Goal: Task Accomplishment & Management: Use online tool/utility

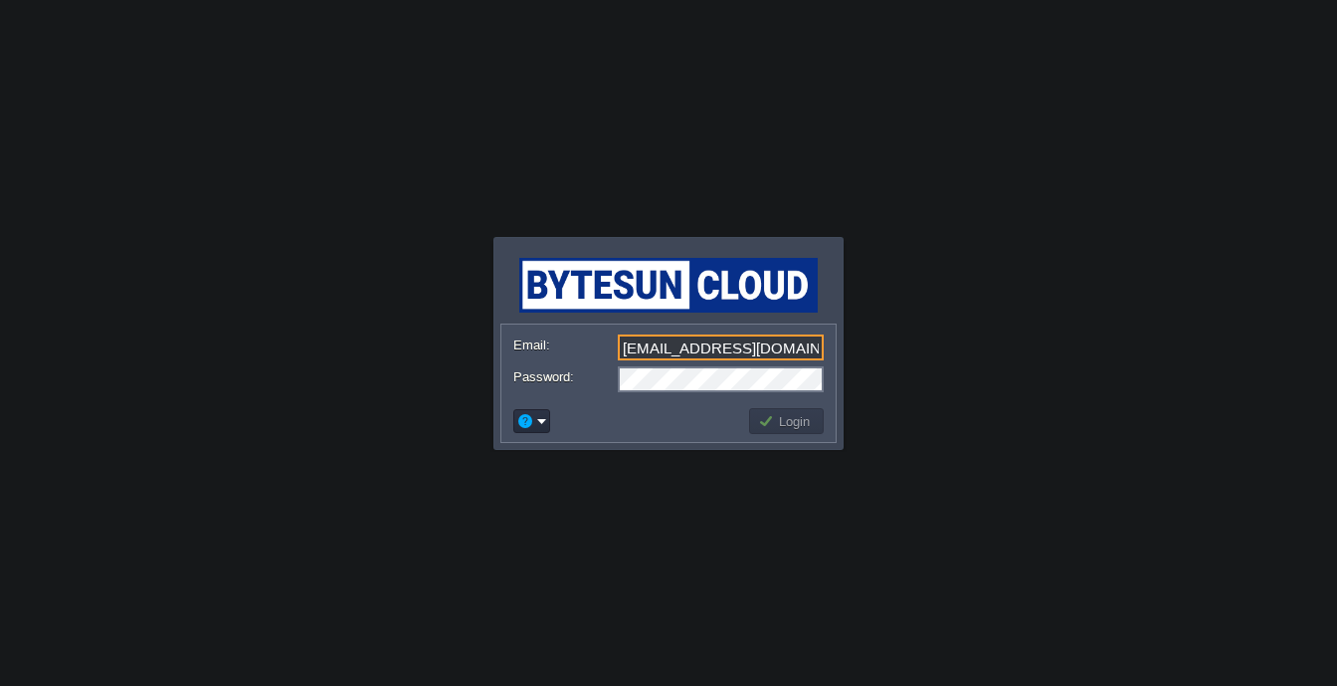
click at [812, 332] on form "Email: [EMAIL_ADDRESS][DOMAIN_NAME] Password:" at bounding box center [668, 362] width 334 height 76
click at [804, 341] on input "[EMAIL_ADDRESS][DOMAIN_NAME]" at bounding box center [721, 347] width 206 height 26
type input "[EMAIL_ADDRESS][PERSON_NAME][DOMAIN_NAME]"
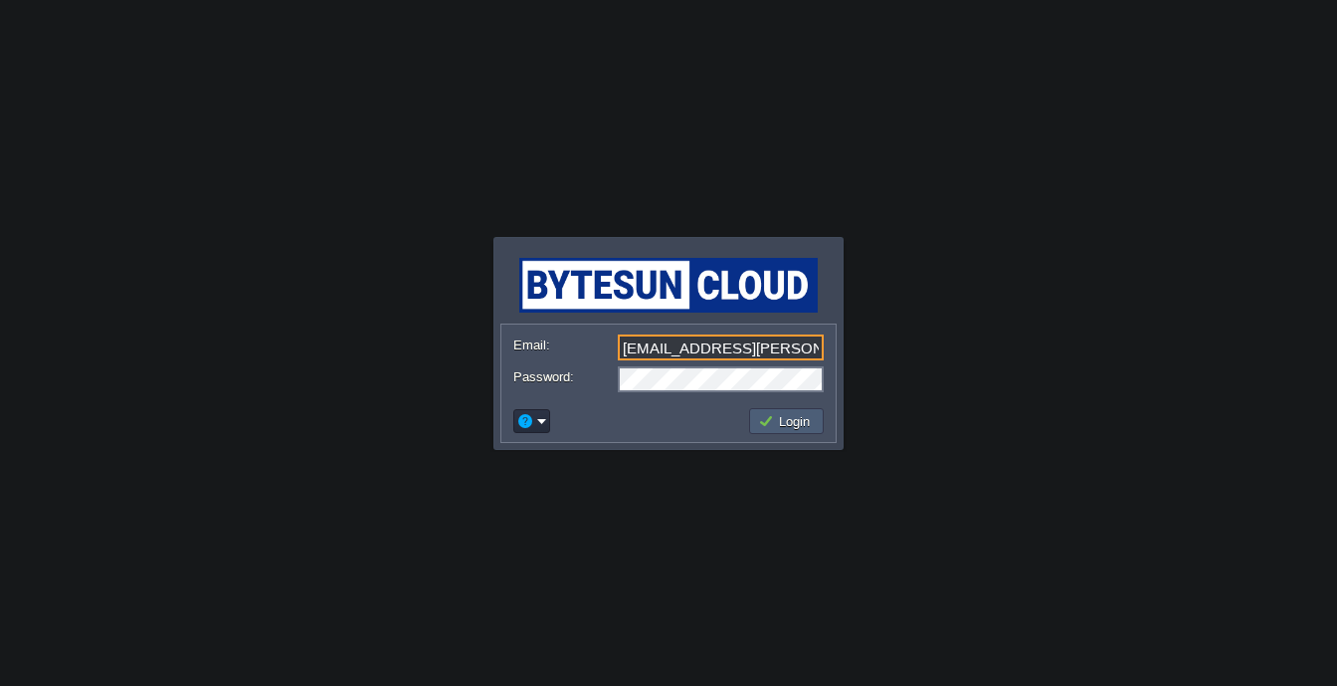
click at [796, 424] on button "Login" at bounding box center [787, 421] width 58 height 18
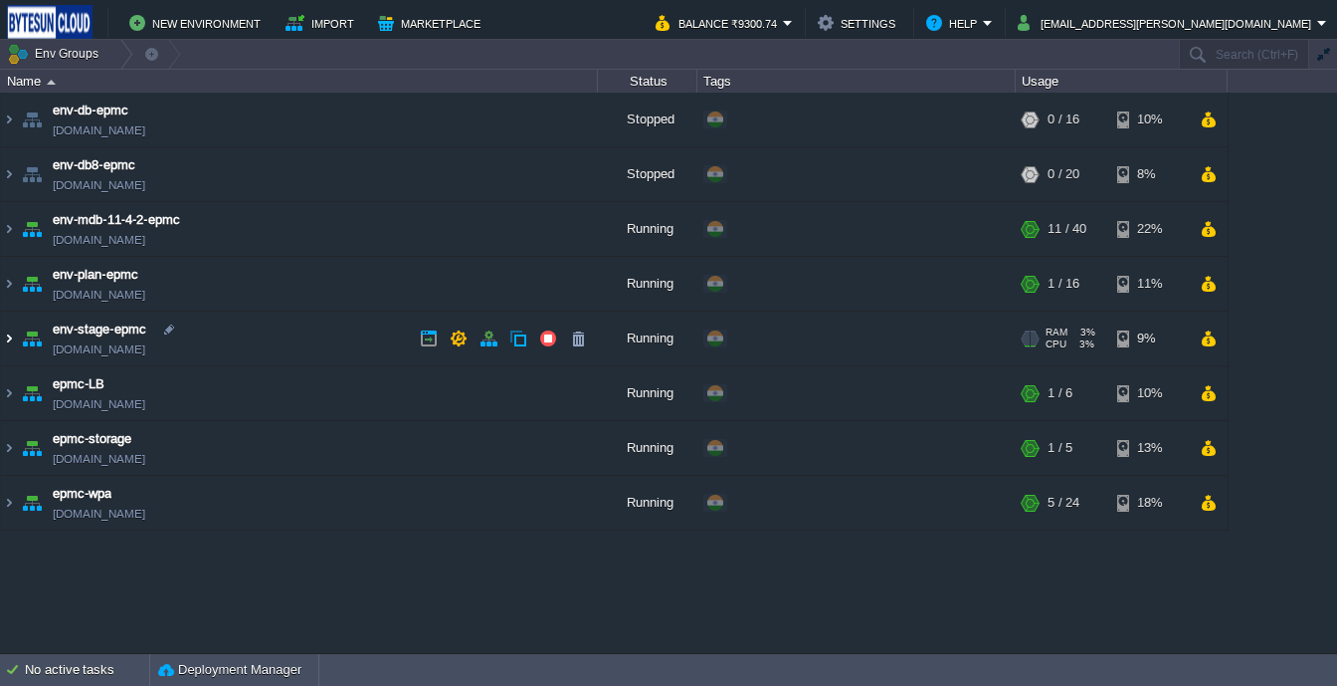
click at [4, 337] on img at bounding box center [9, 338] width 16 height 54
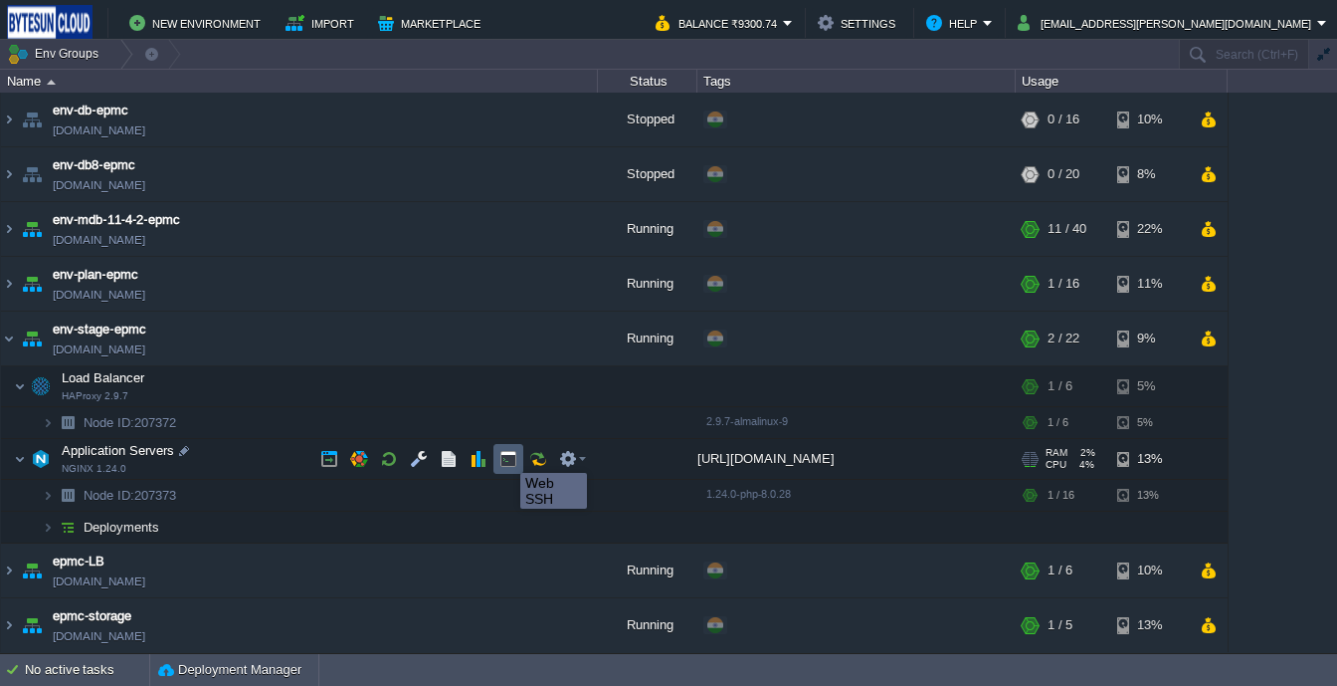
click at [505, 455] on button "button" at bounding box center [508, 459] width 18 height 18
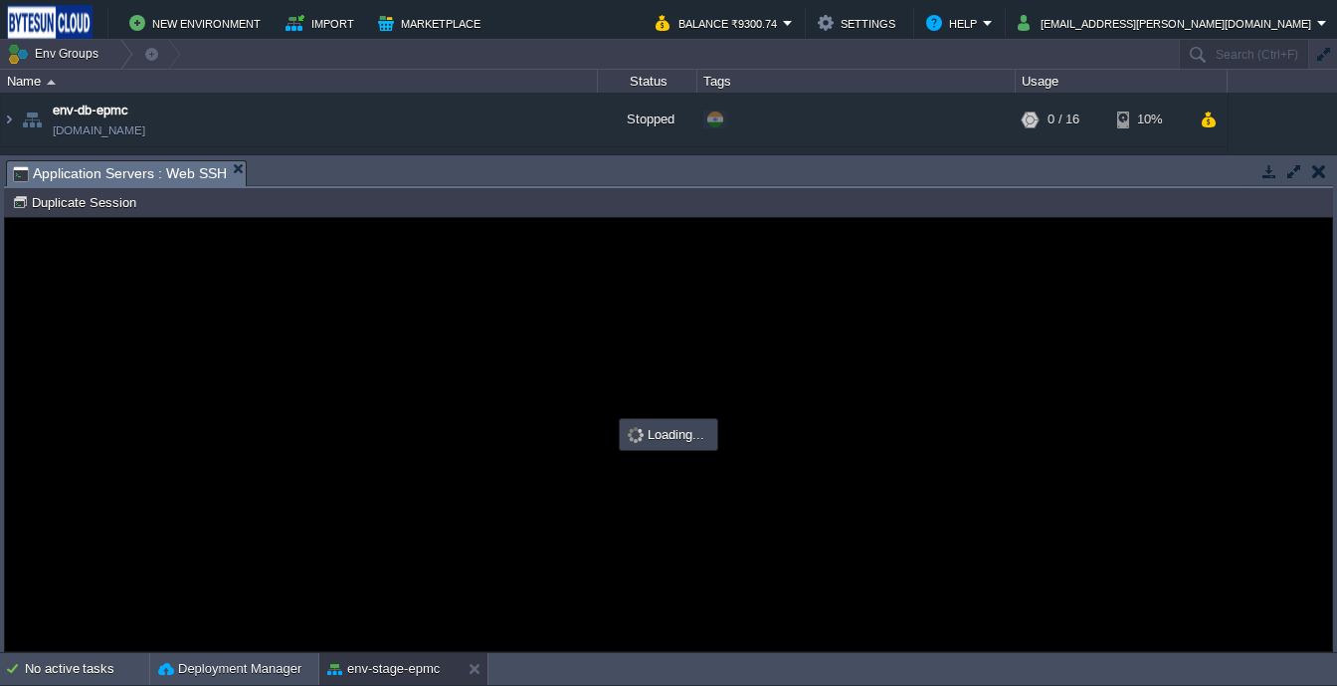
type input "#000000"
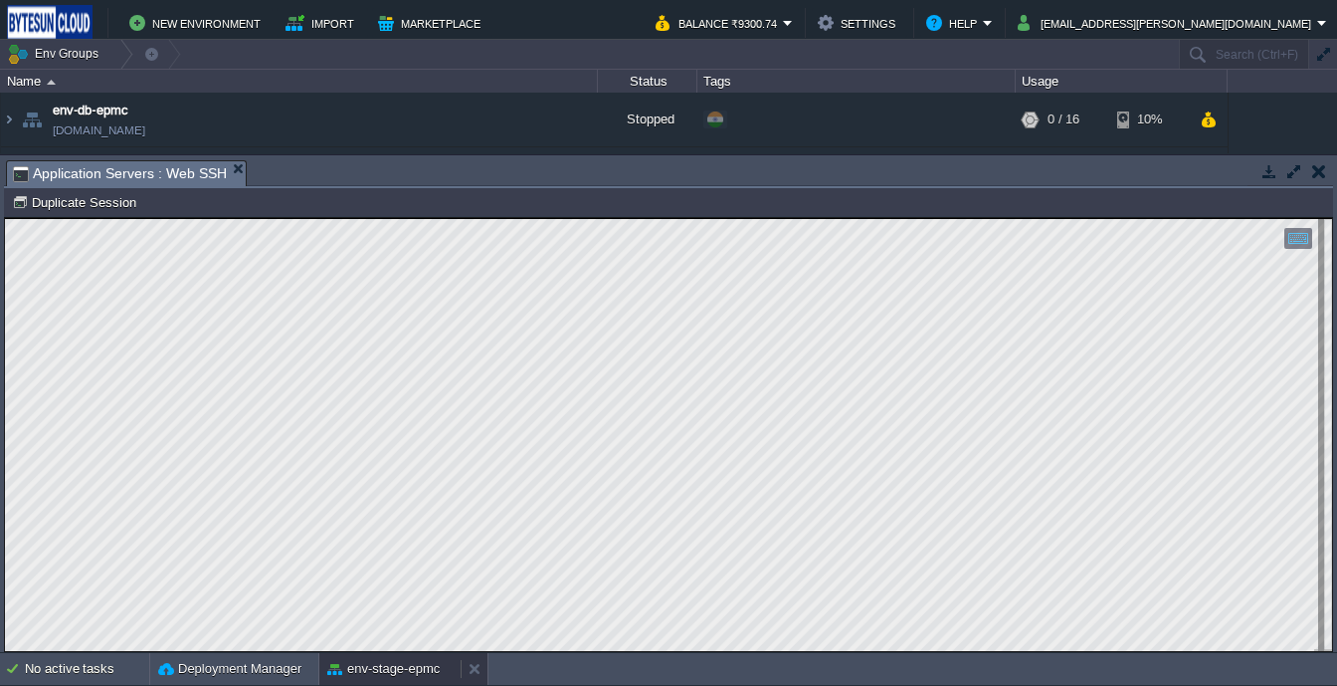
click at [361, 678] on button "env-stage-epmc" at bounding box center [383, 669] width 112 height 20
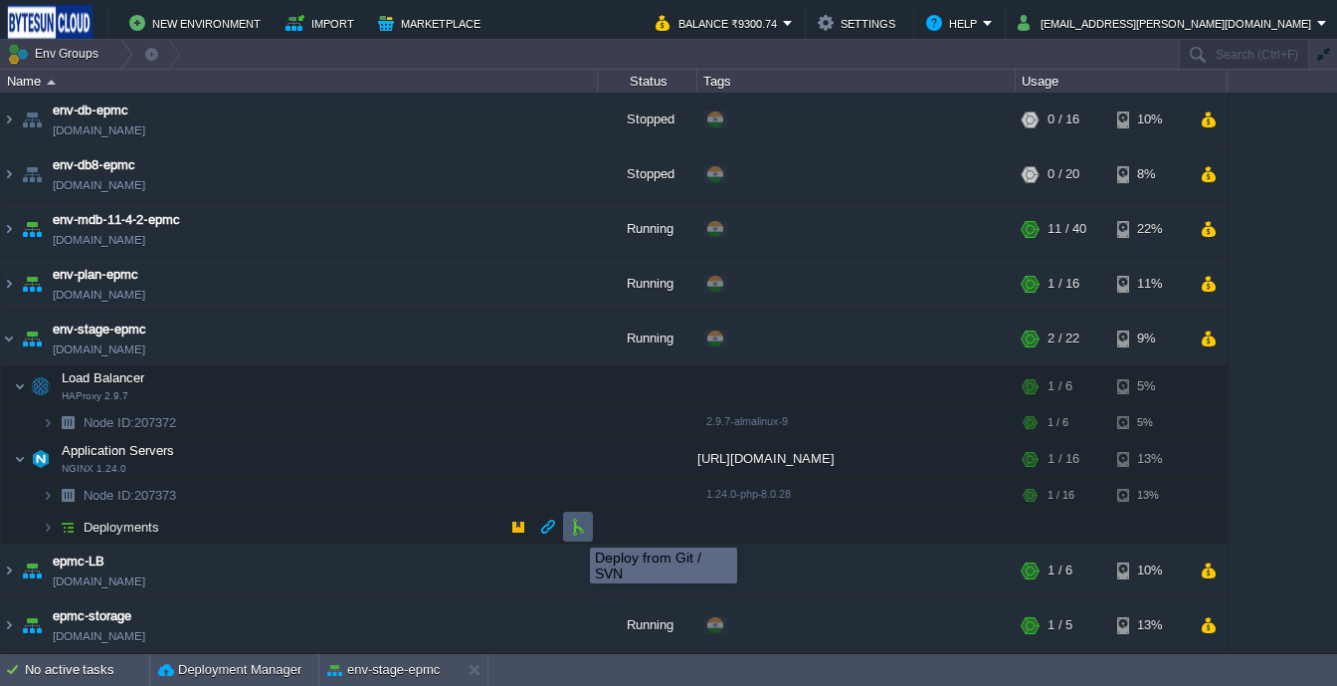
click at [575, 529] on button "button" at bounding box center [578, 526] width 18 height 18
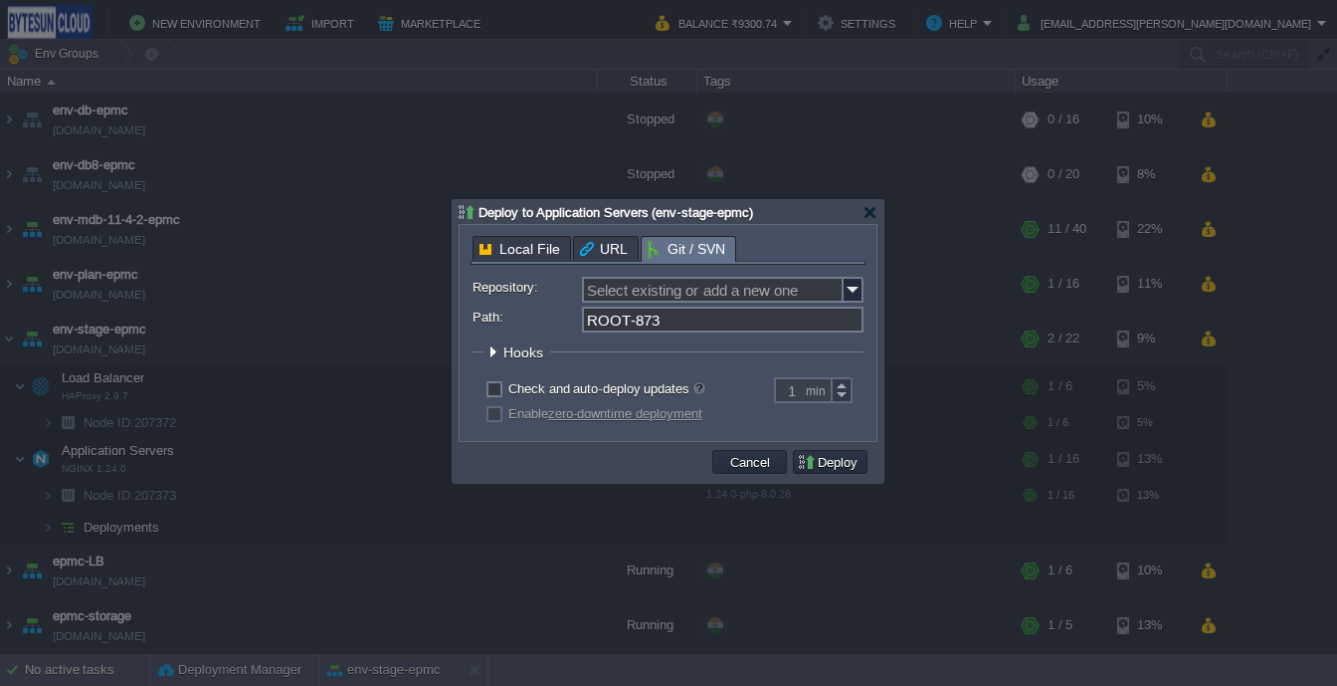
click at [503, 260] on span "Local File" at bounding box center [520, 249] width 81 height 24
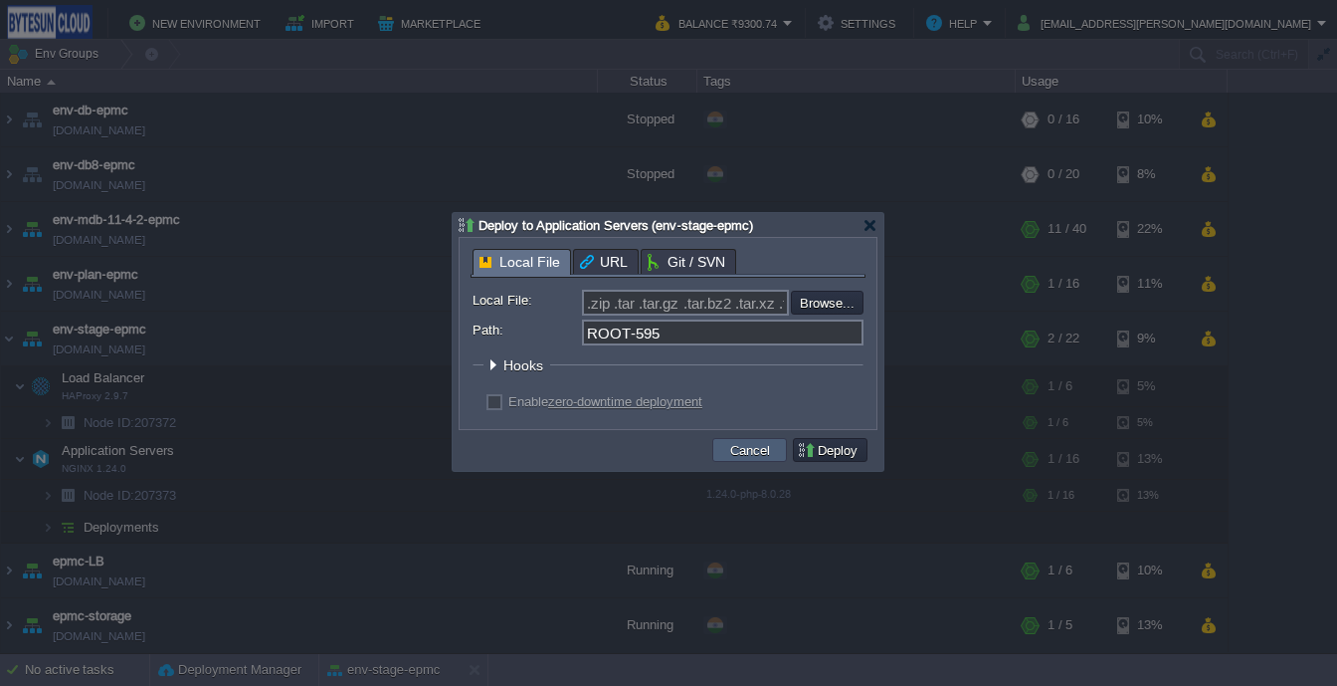
click at [721, 450] on td "Cancel" at bounding box center [749, 450] width 75 height 24
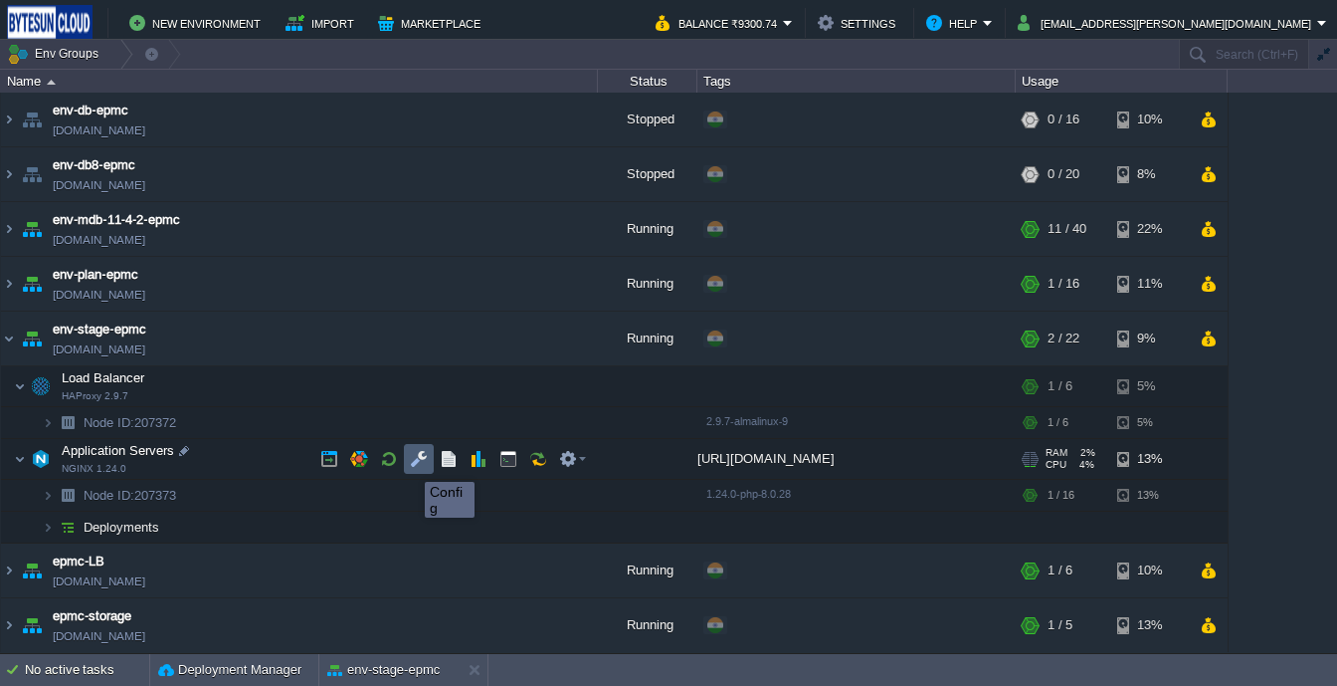
click at [414, 463] on button "button" at bounding box center [419, 459] width 18 height 18
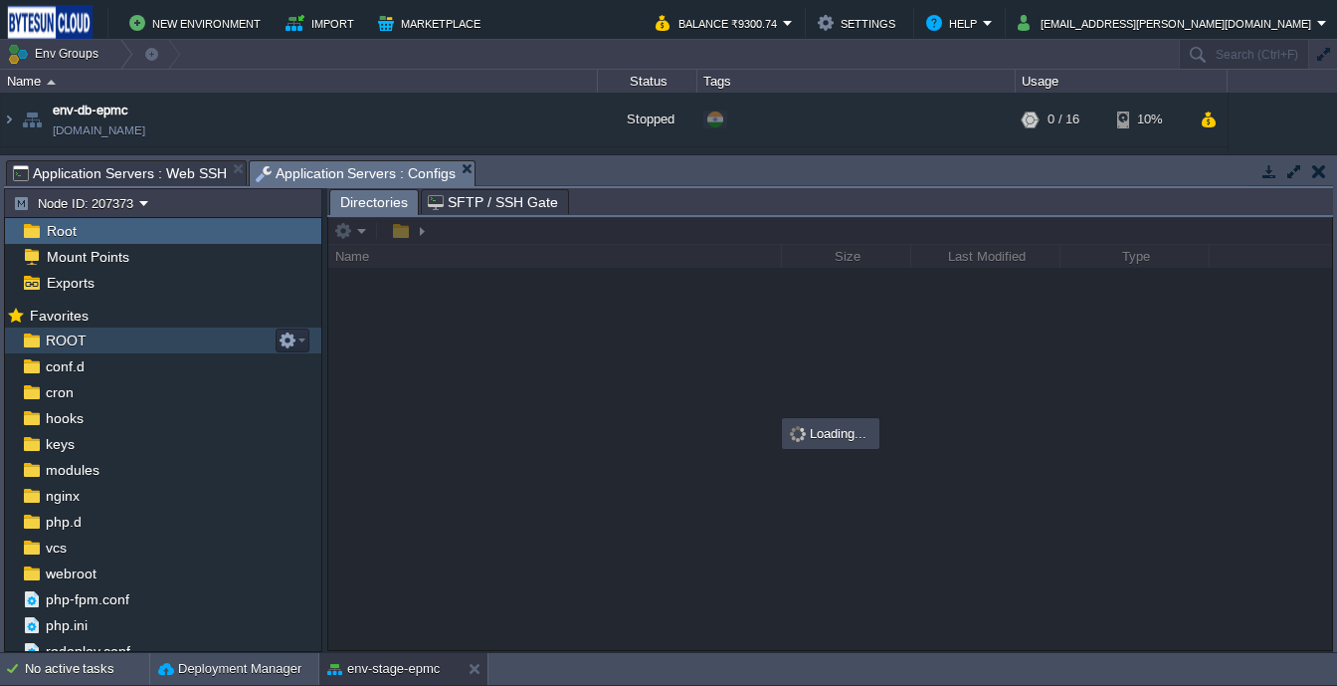
click at [66, 334] on span "ROOT" at bounding box center [66, 340] width 48 height 18
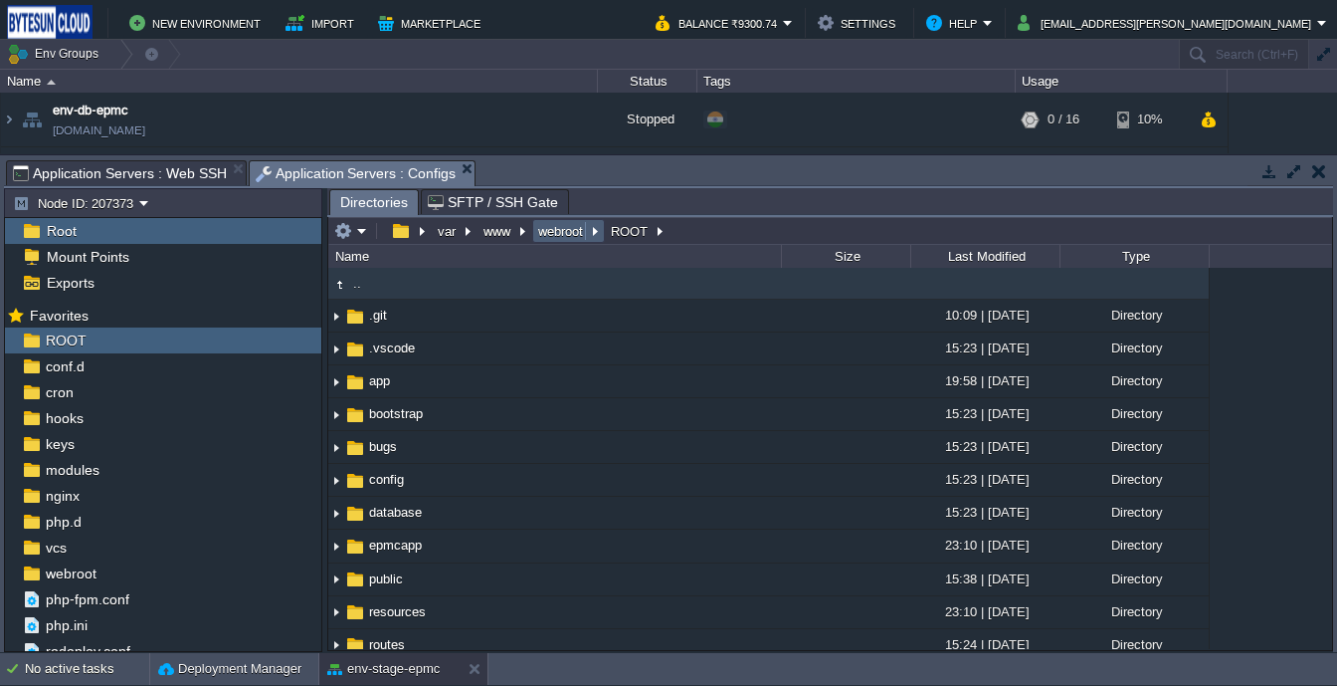
click at [575, 239] on button "webroot" at bounding box center [561, 231] width 53 height 18
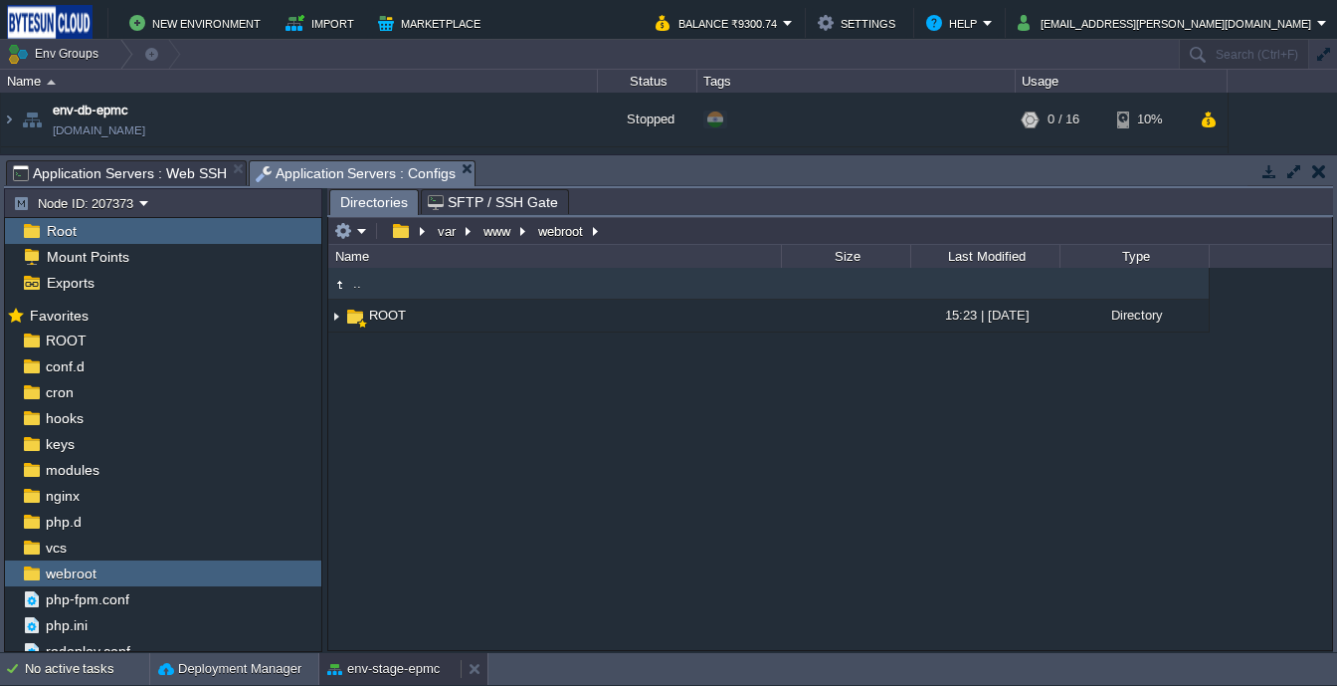
click at [367, 660] on button "env-stage-epmc" at bounding box center [383, 669] width 112 height 20
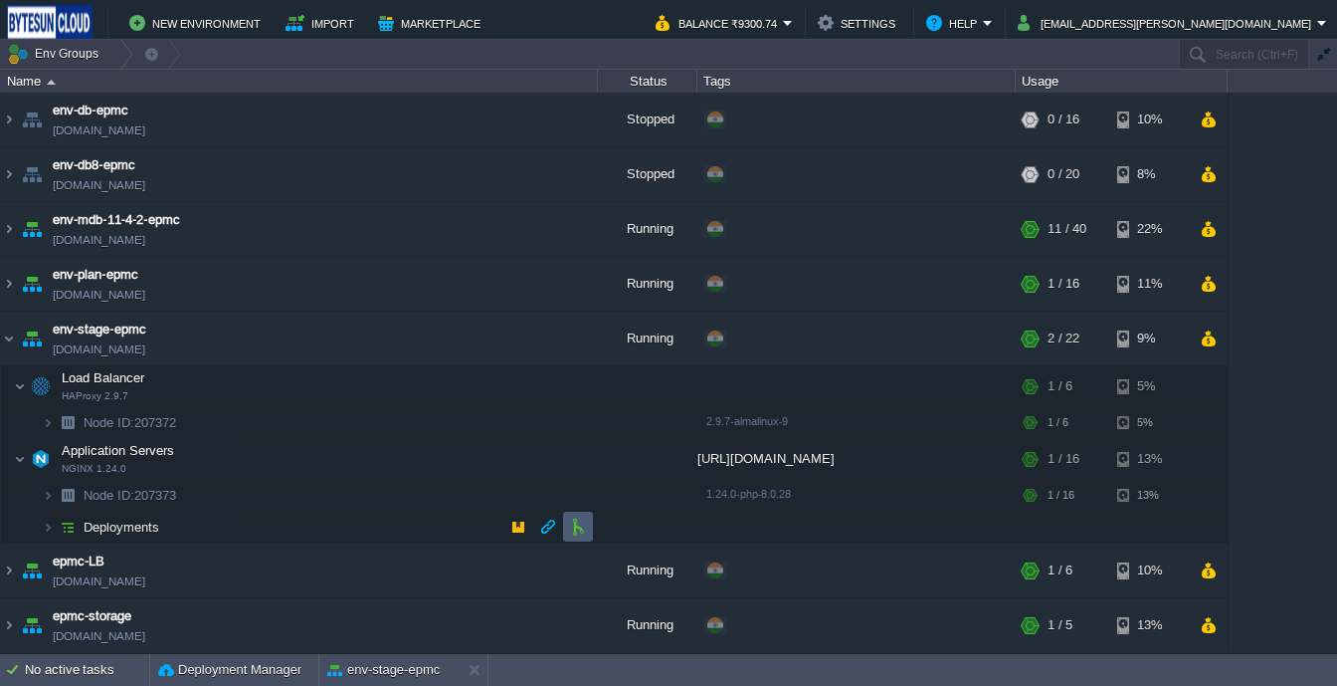
click at [578, 536] on td at bounding box center [578, 526] width 30 height 30
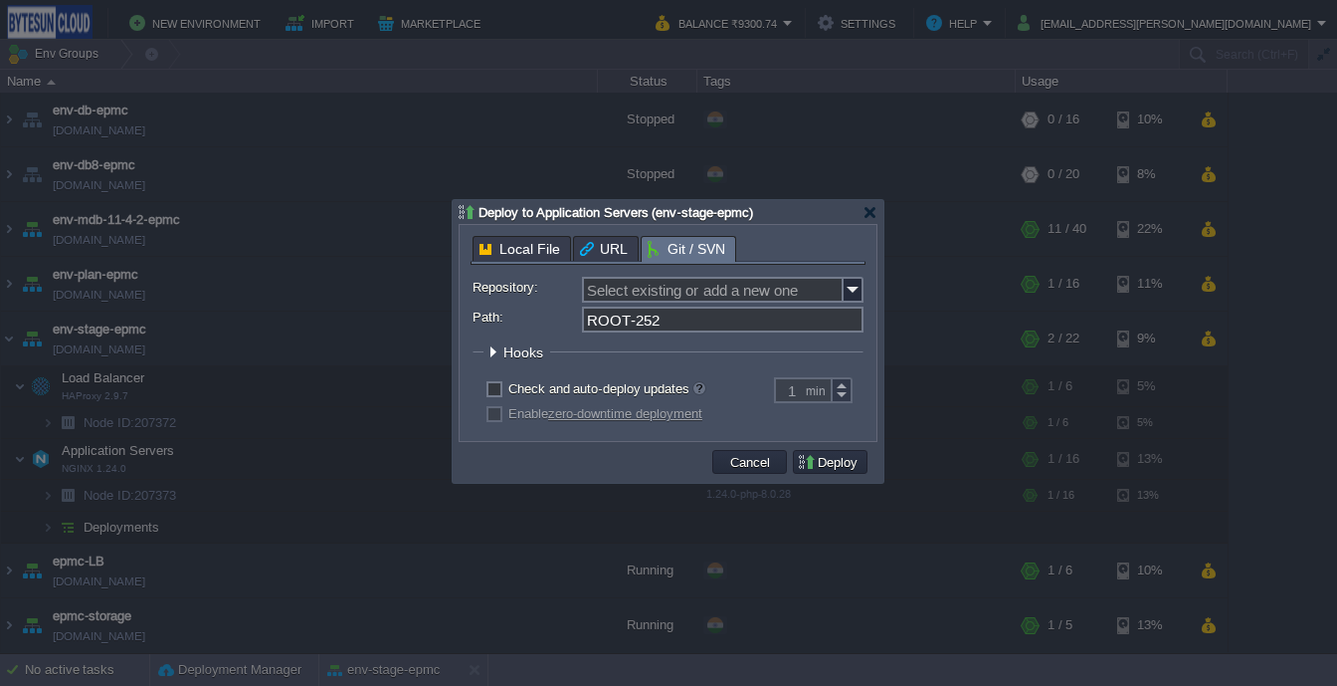
click at [689, 324] on input "ROOT-252" at bounding box center [723, 319] width 282 height 26
click at [496, 355] on div at bounding box center [493, 351] width 15 height 15
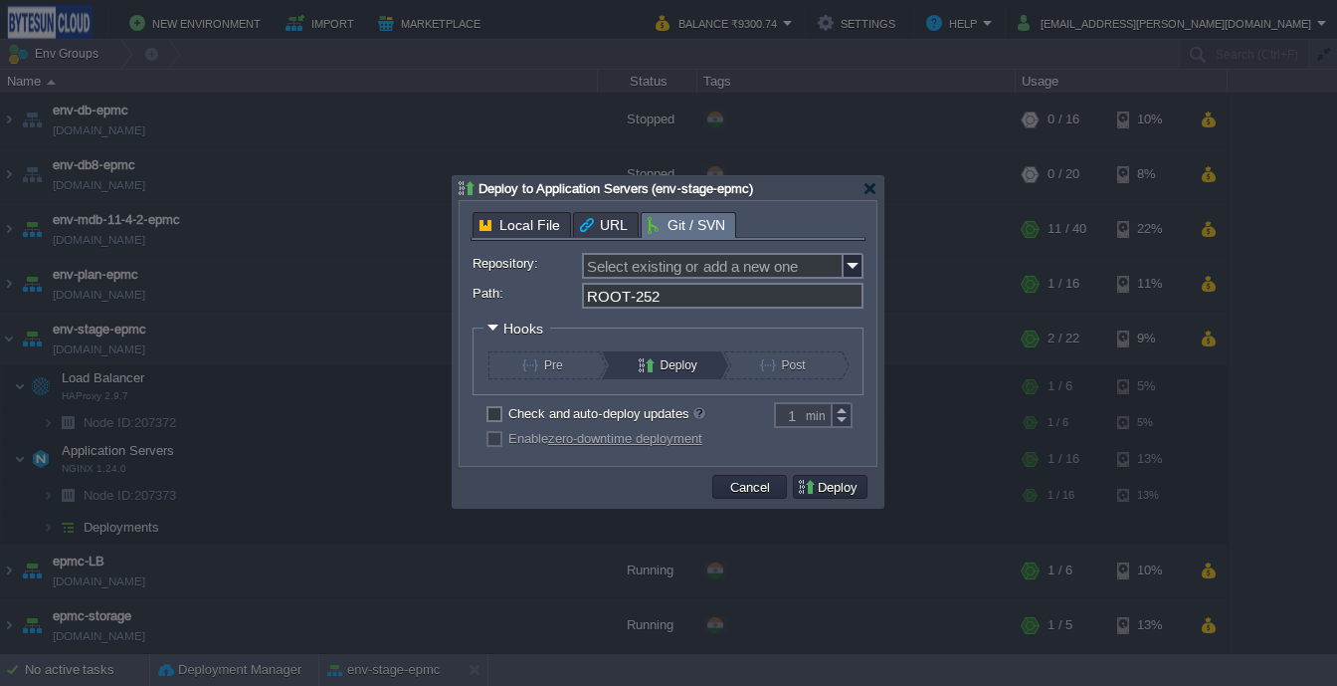
click at [515, 229] on div "Deploy to Application Servers (env-stage-epmc) Local File URL Git / SVN Reposit…" at bounding box center [668, 341] width 431 height 331
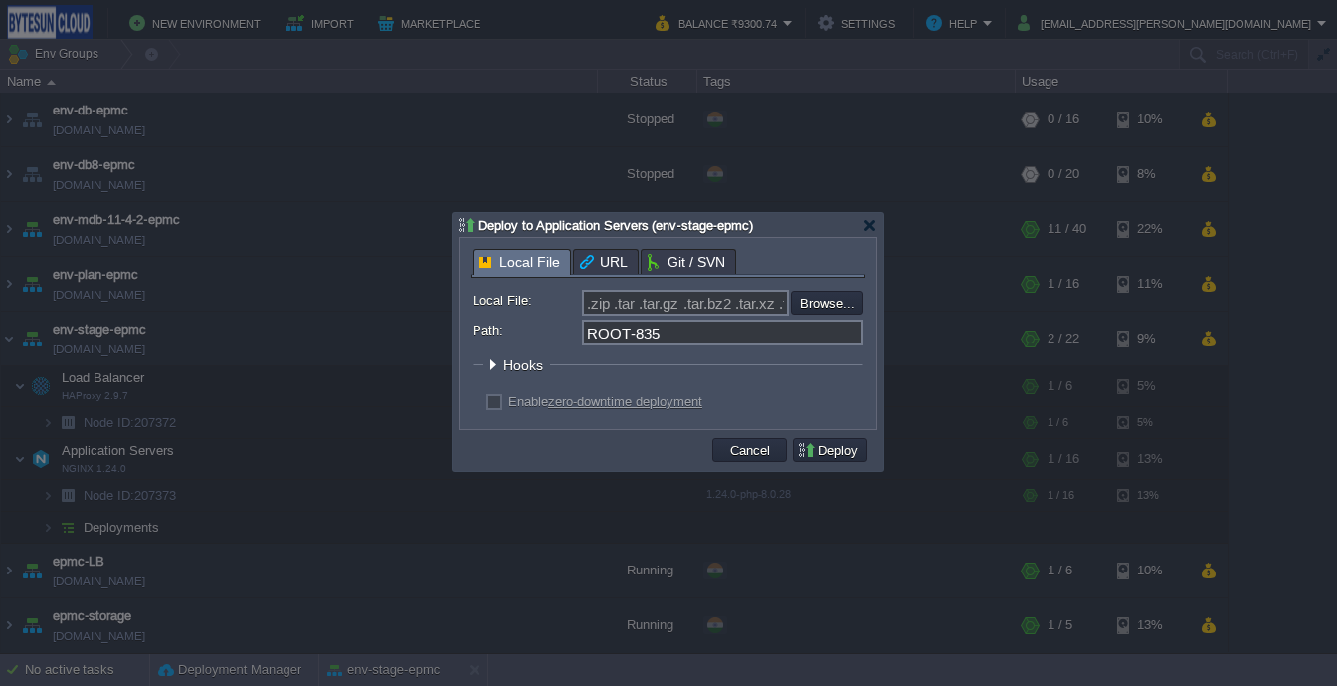
click at [665, 256] on div "Local File URL Git / SVN Repository: Select existing or add a new one Branch: m…" at bounding box center [668, 333] width 395 height 169
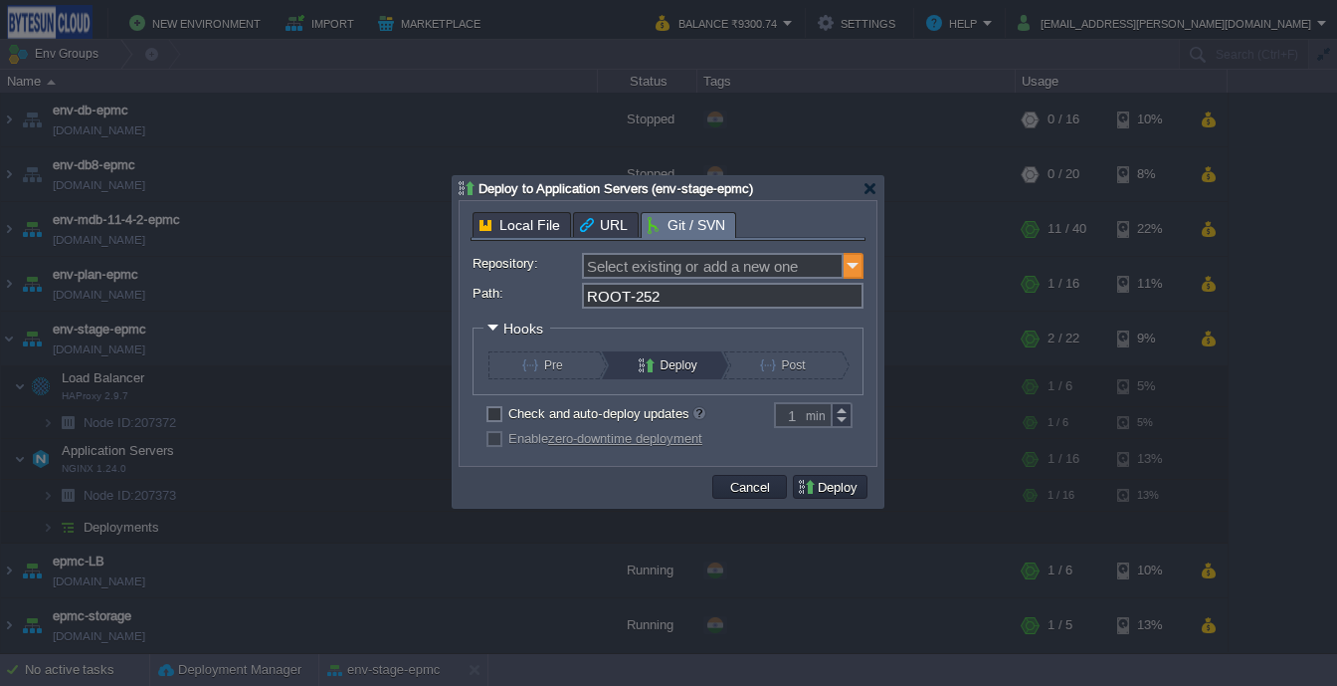
click at [854, 269] on img at bounding box center [854, 266] width 20 height 26
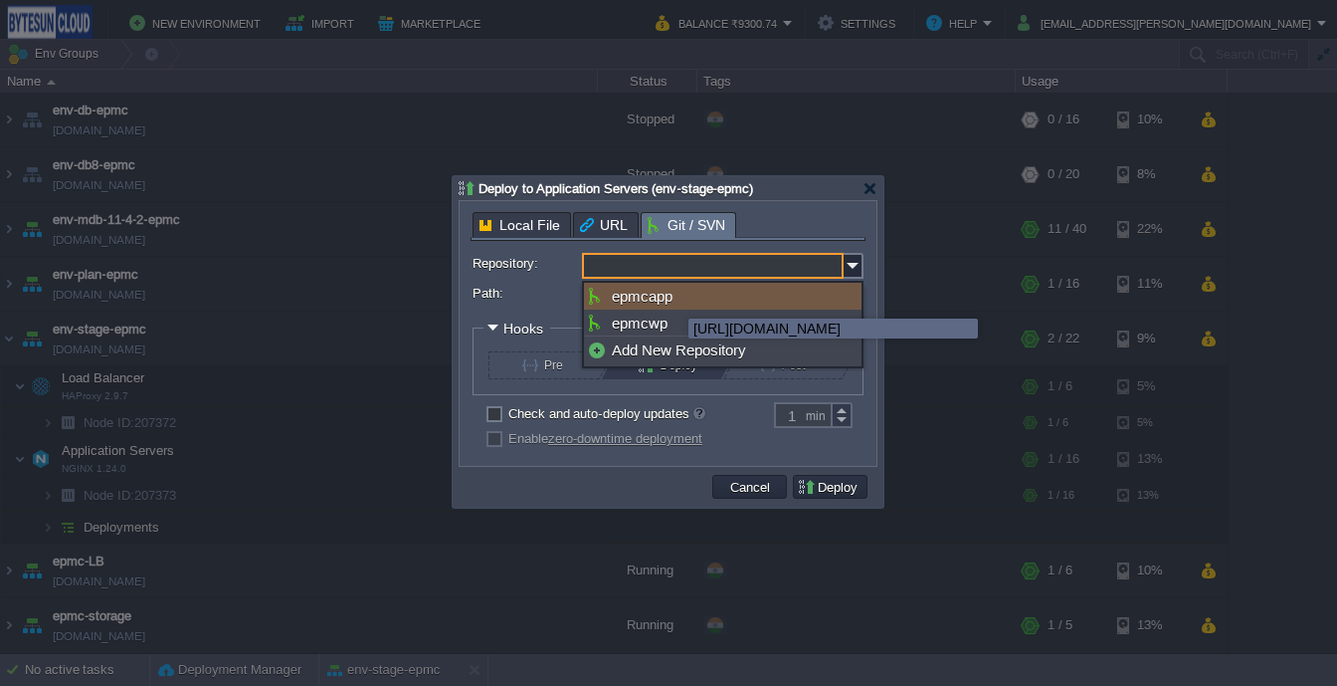
click at [674, 300] on div "epmcapp" at bounding box center [723, 296] width 278 height 27
type input "epmcapp"
type input "main"
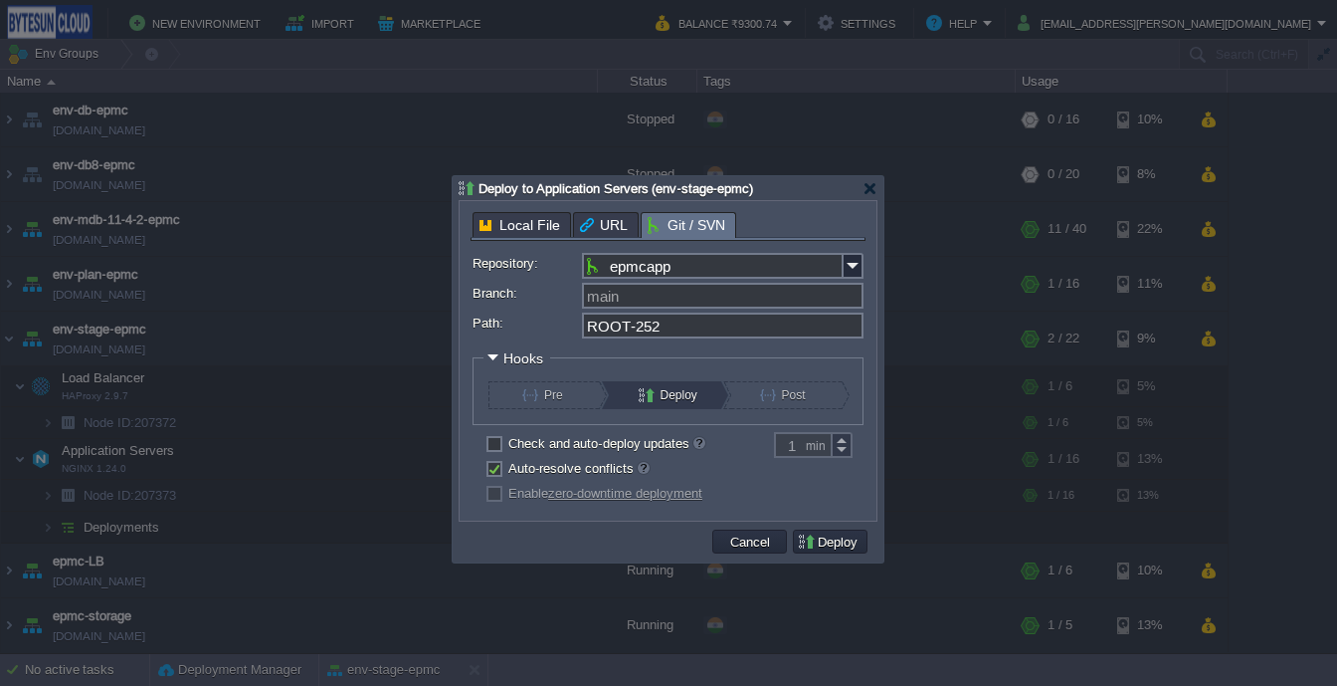
click at [619, 308] on input "main" at bounding box center [723, 296] width 282 height 26
type input "ver1.6.3"
click at [672, 330] on input "ROOT-252" at bounding box center [723, 325] width 282 height 26
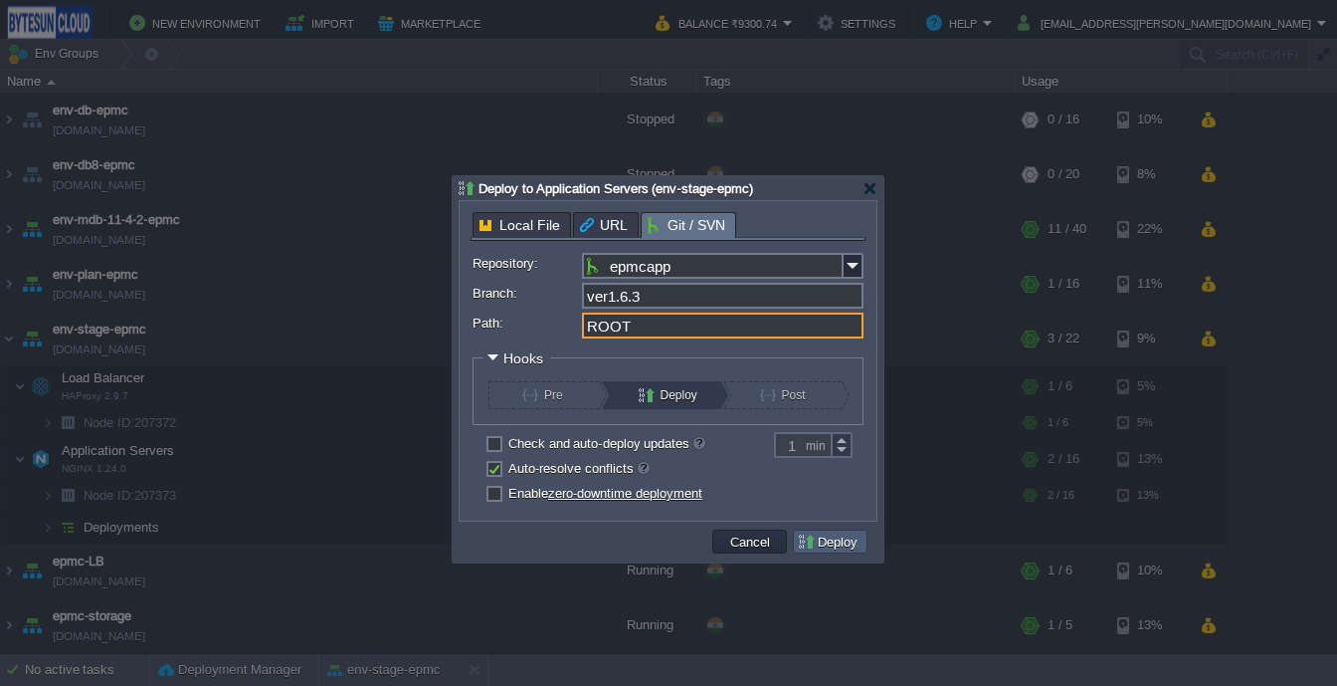
click at [836, 532] on td "Deploy" at bounding box center [830, 541] width 75 height 24
type input "ROOT"
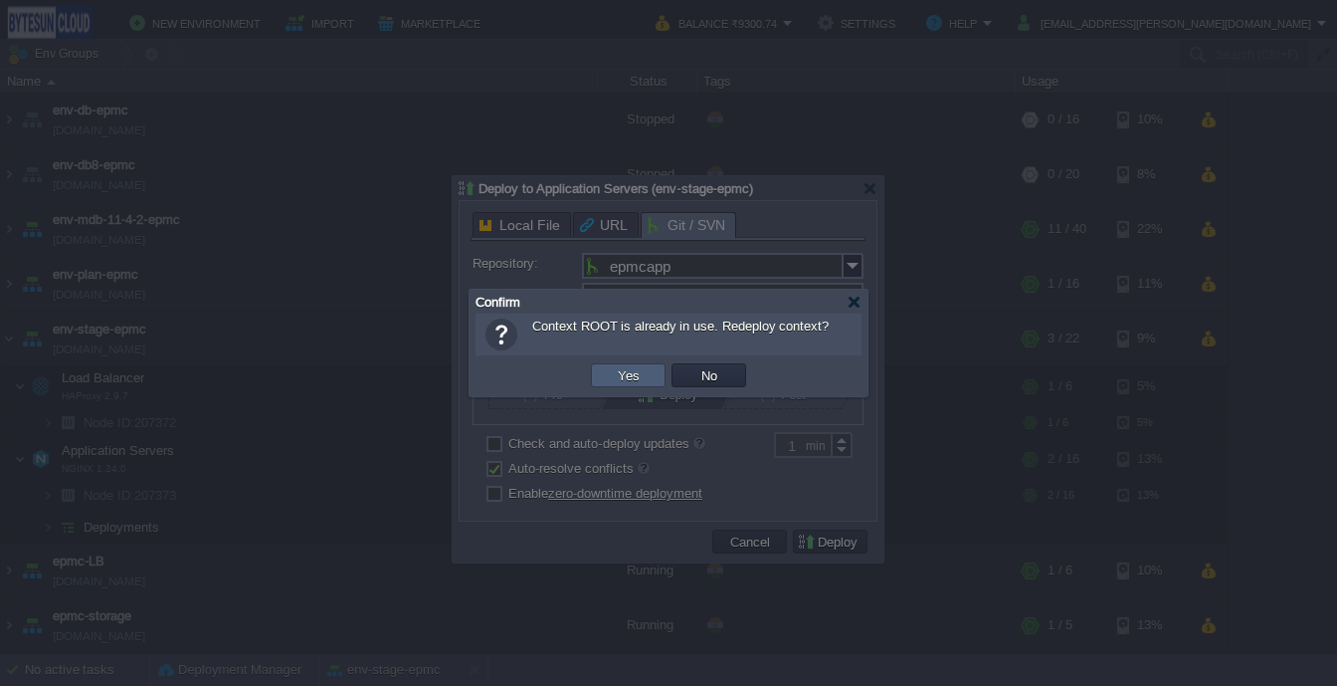
click at [628, 377] on button "Yes" at bounding box center [629, 375] width 34 height 18
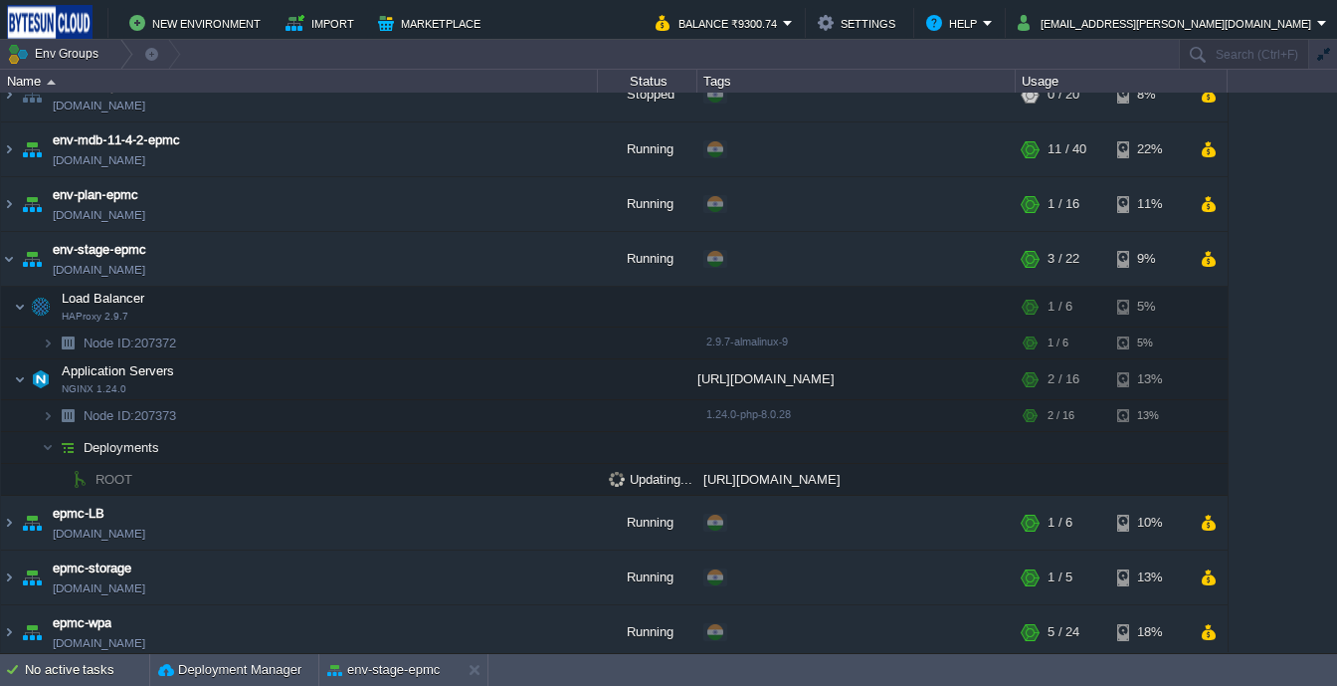
scroll to position [88, 0]
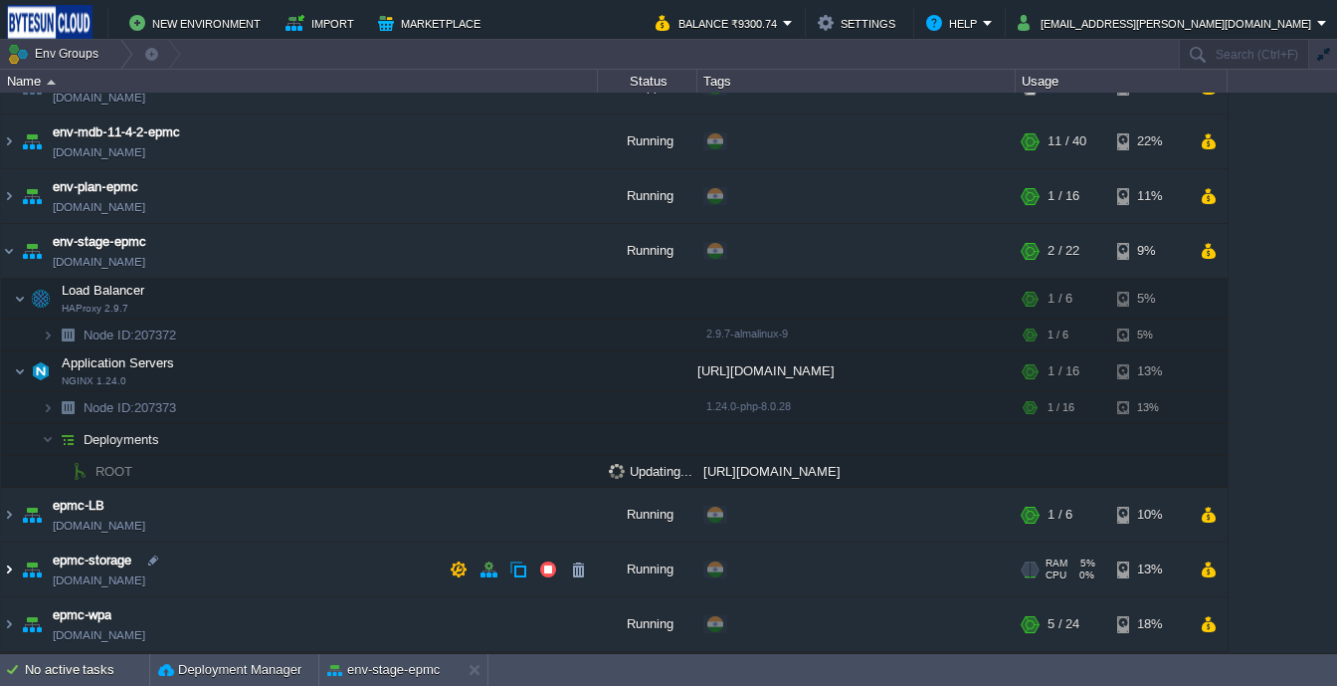
click at [5, 559] on img at bounding box center [9, 569] width 16 height 54
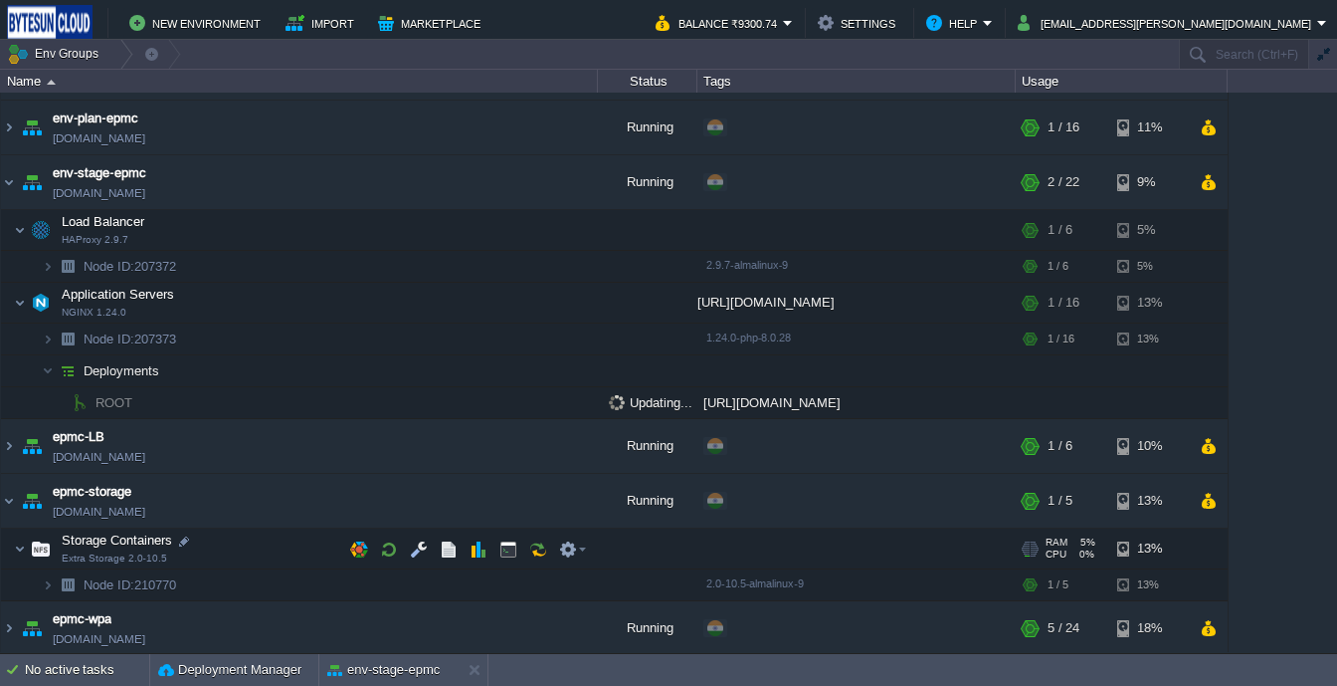
scroll to position [160, 0]
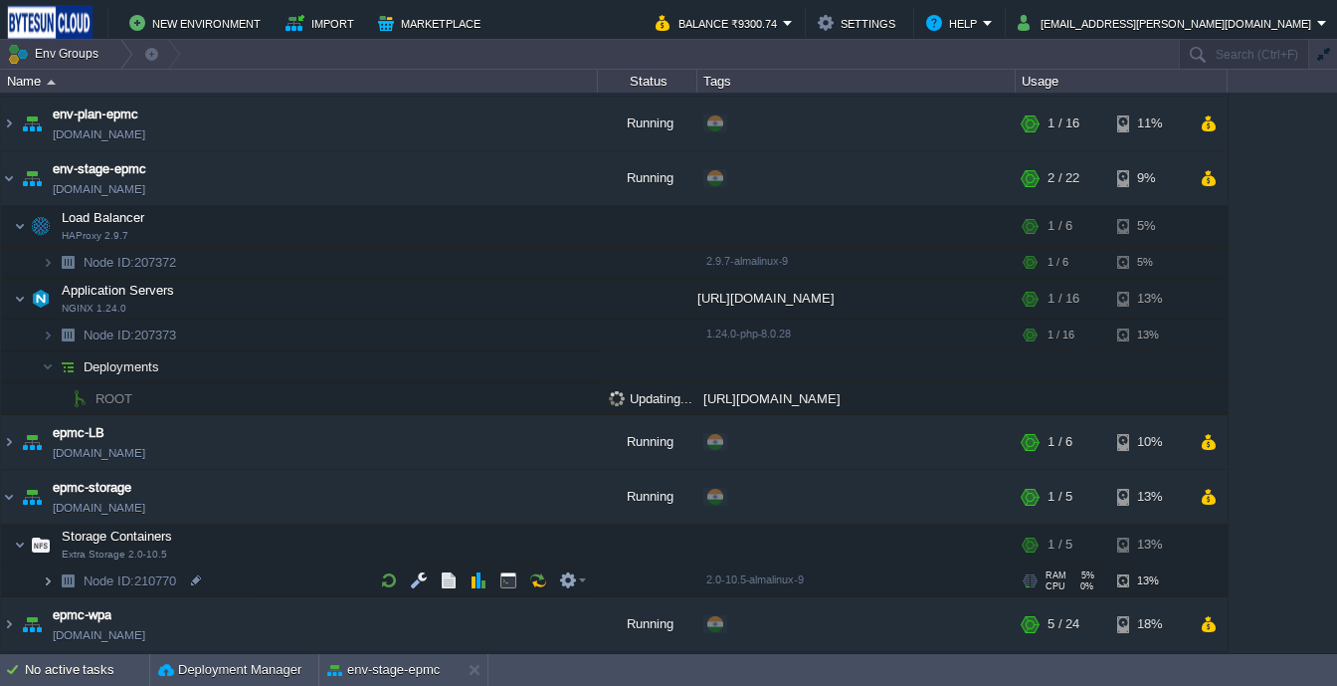
click at [43, 584] on img at bounding box center [48, 580] width 12 height 31
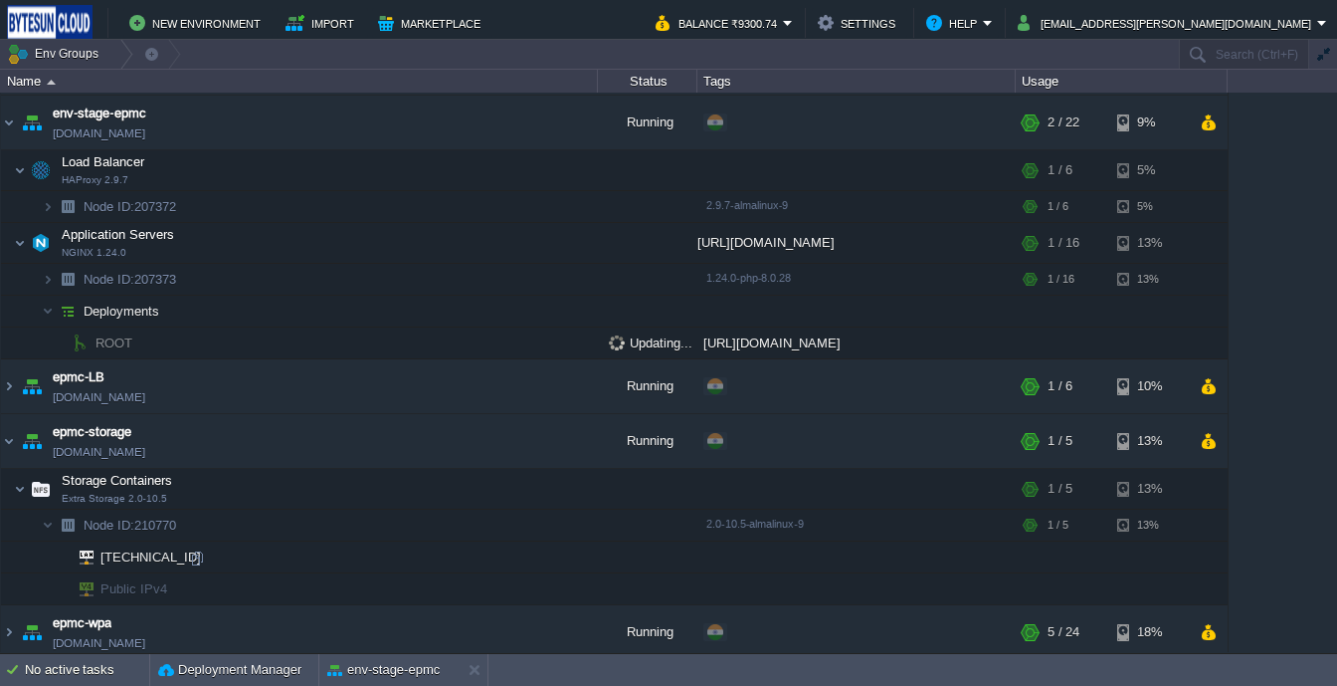
scroll to position [224, 0]
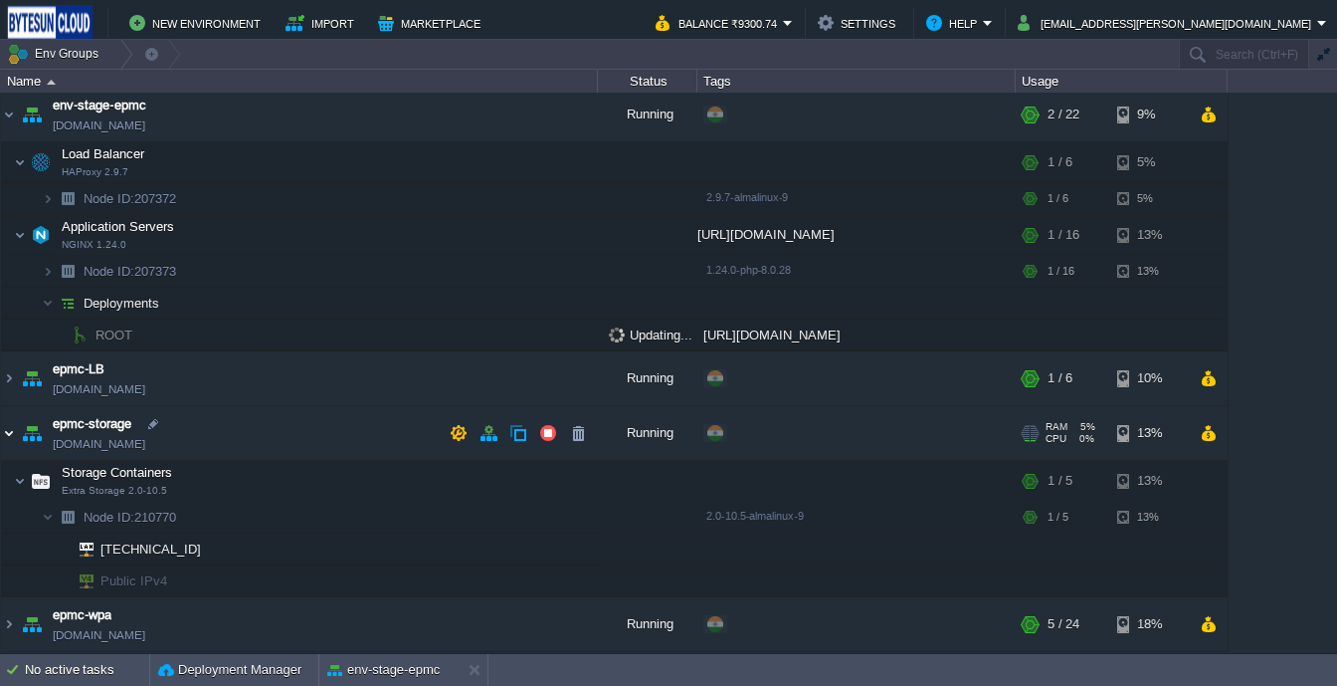
click at [11, 428] on img at bounding box center [9, 433] width 16 height 54
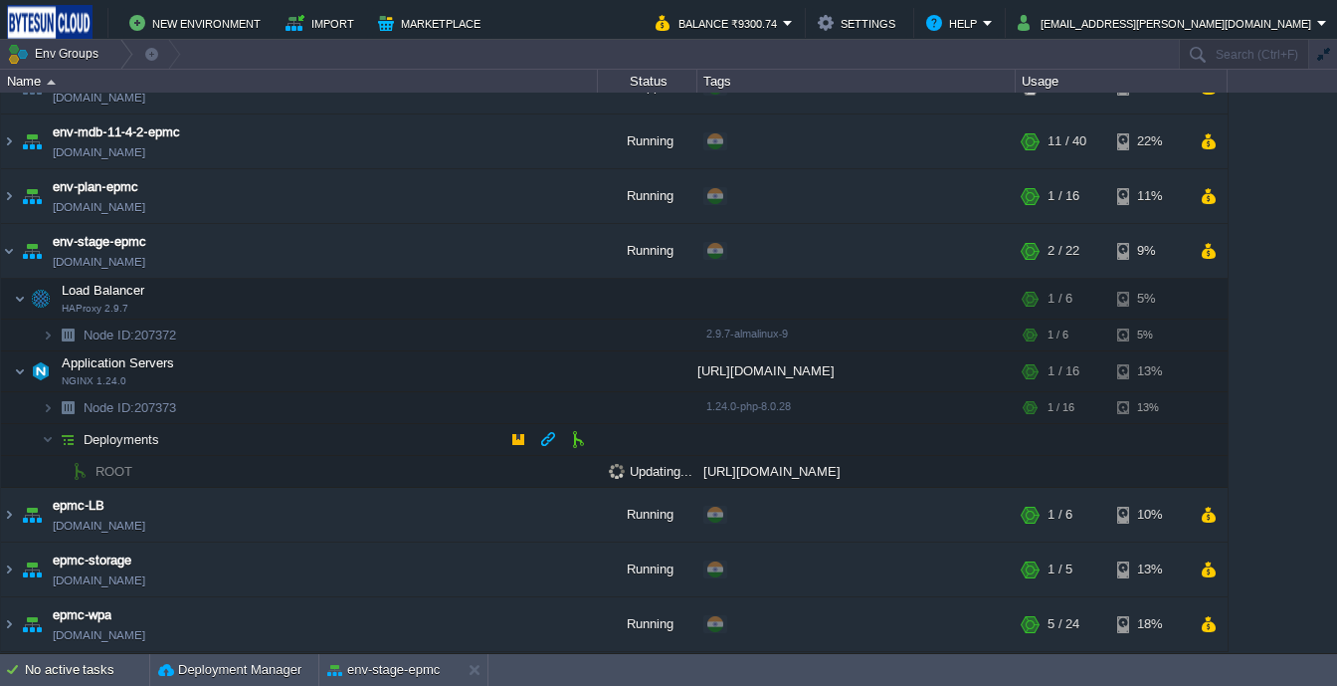
scroll to position [88, 0]
click at [5, 195] on img at bounding box center [9, 196] width 16 height 54
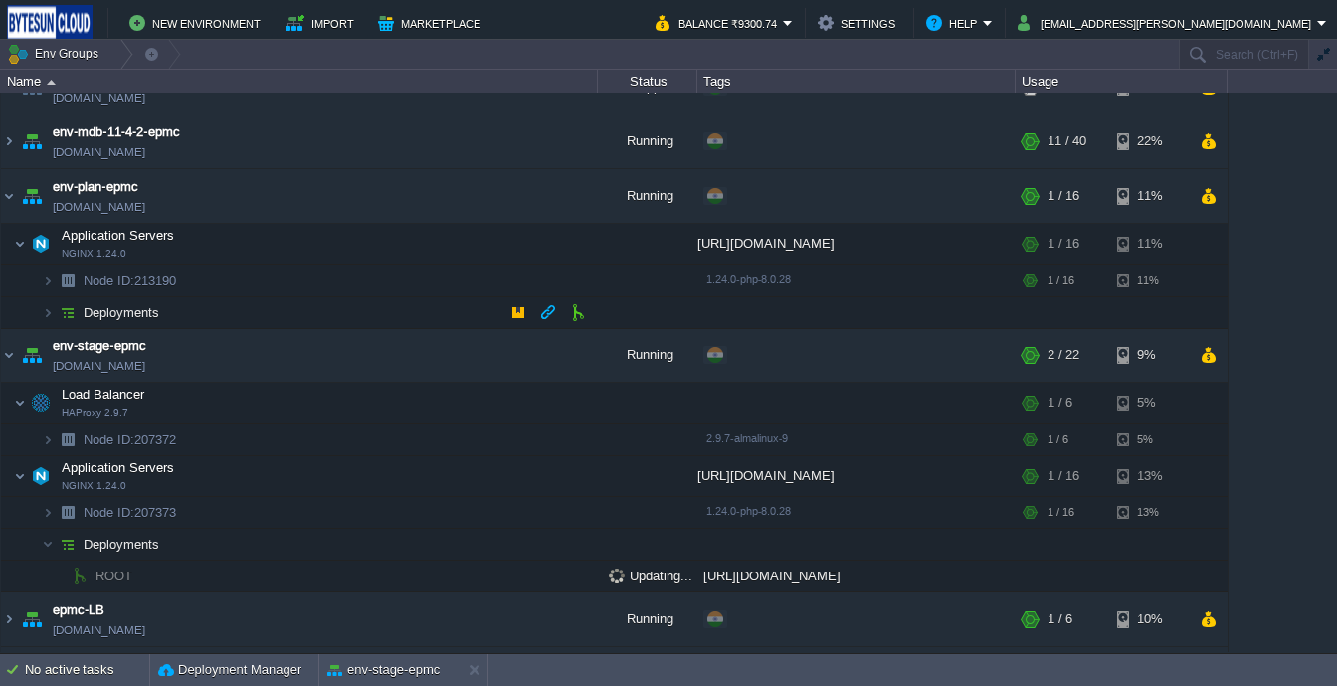
click at [41, 318] on span at bounding box center [21, 311] width 41 height 15
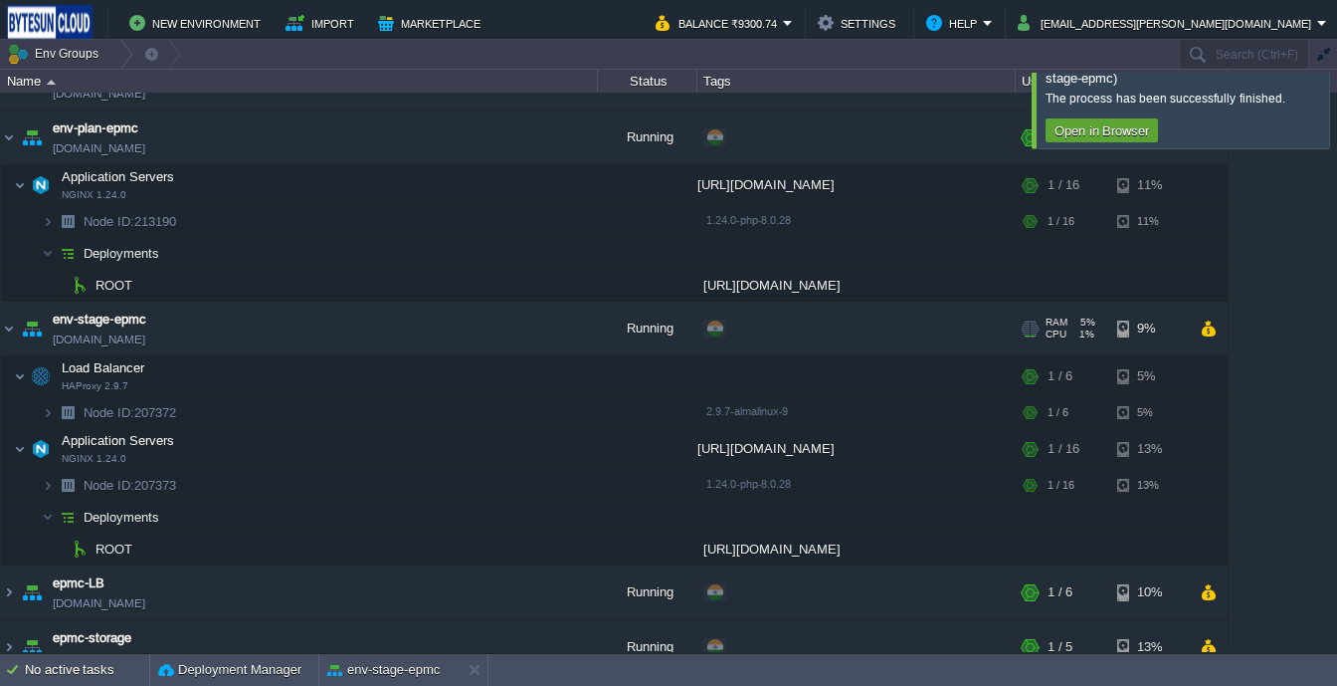
scroll to position [146, 0]
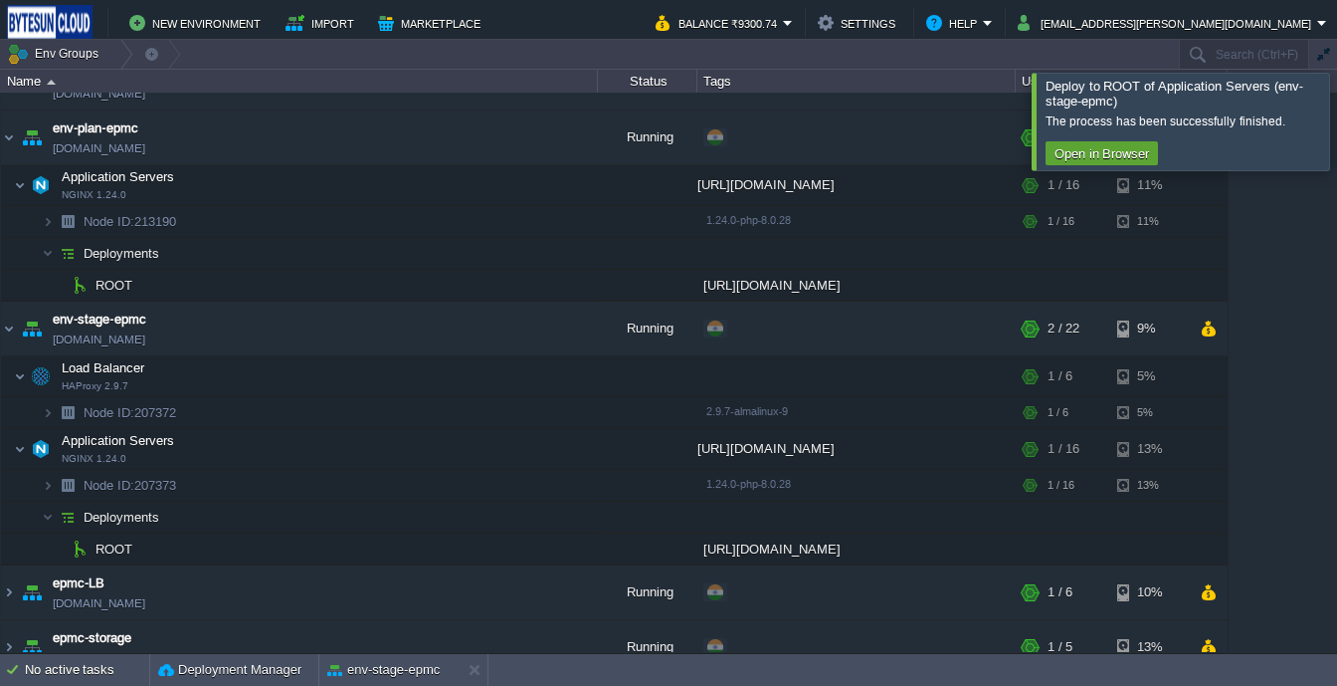
click at [1336, 117] on div at bounding box center [1361, 121] width 0 height 97
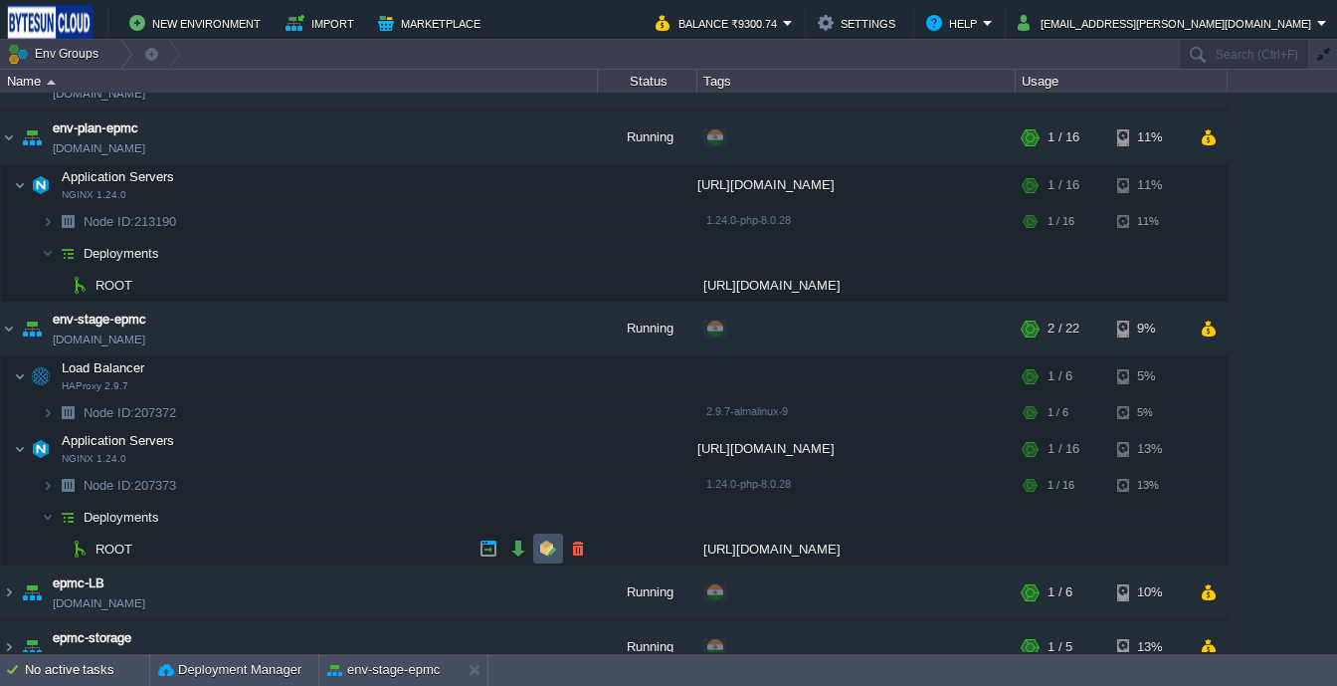
click at [543, 548] on button "button" at bounding box center [548, 548] width 18 height 18
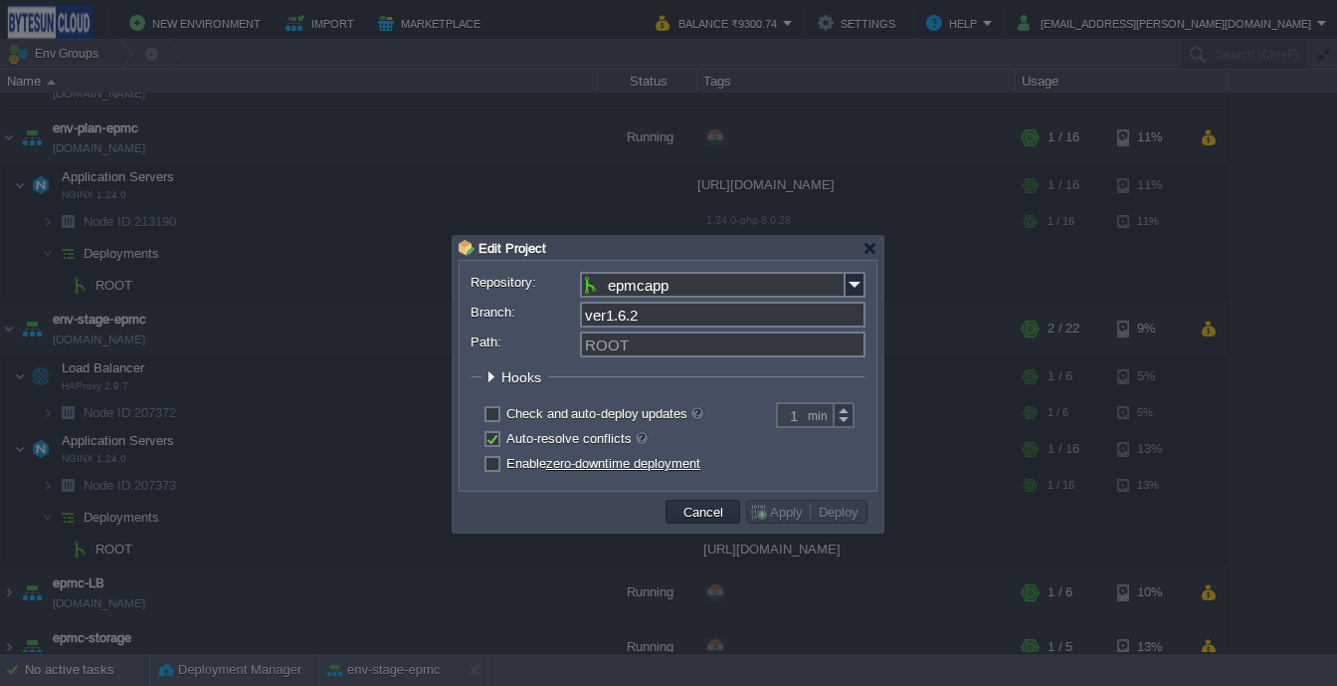
click at [692, 321] on input "ver1.6.2" at bounding box center [723, 314] width 286 height 26
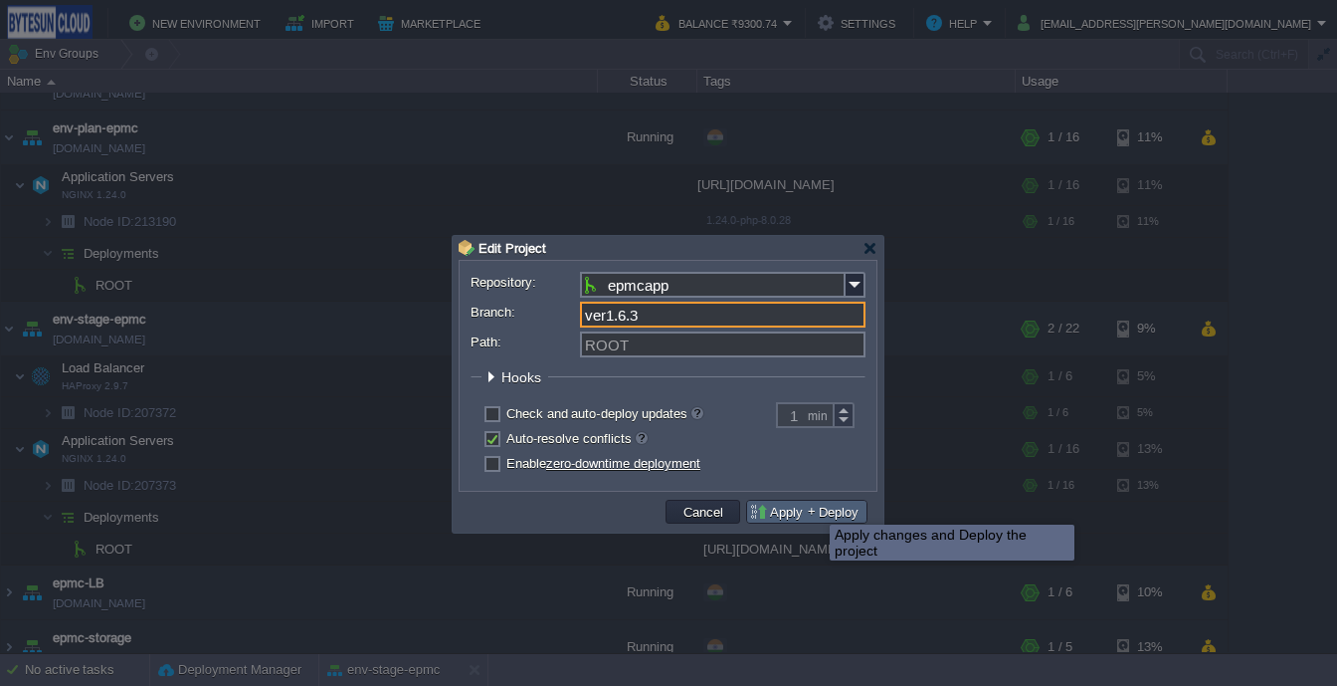
type input "ver1.6.3"
click at [833, 510] on button "Deploy" at bounding box center [839, 511] width 52 height 18
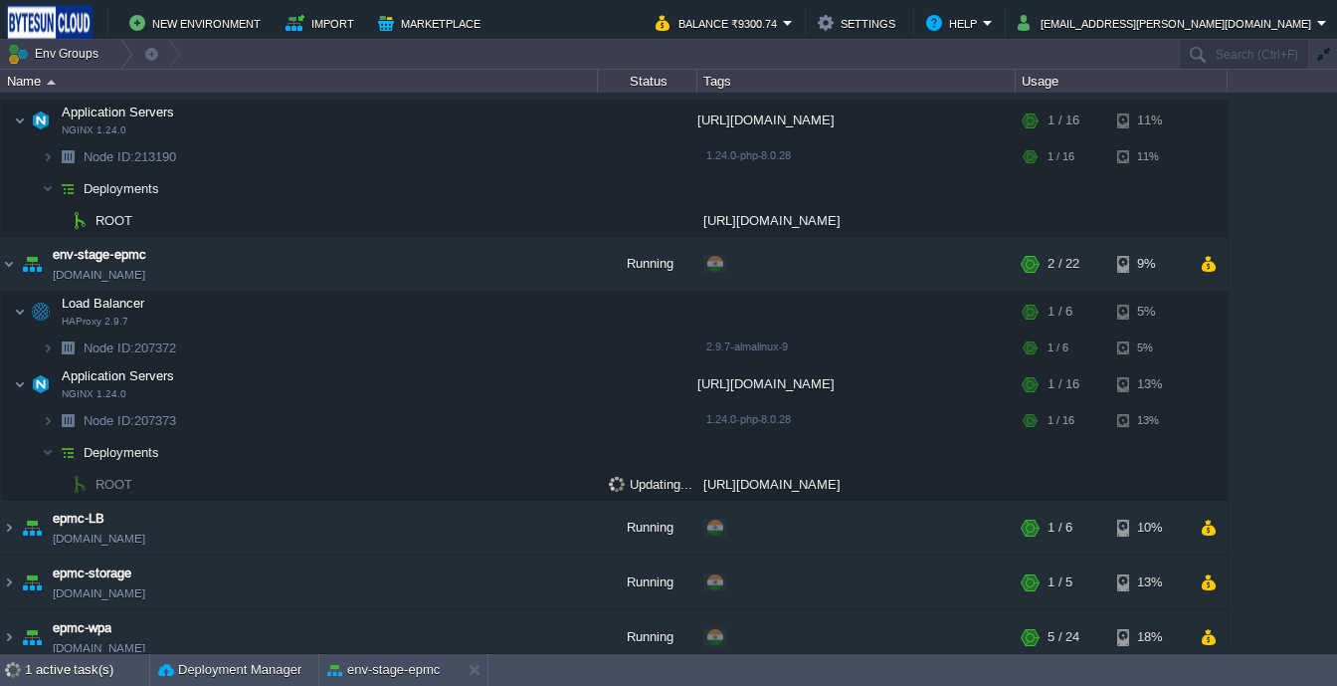
scroll to position [224, 0]
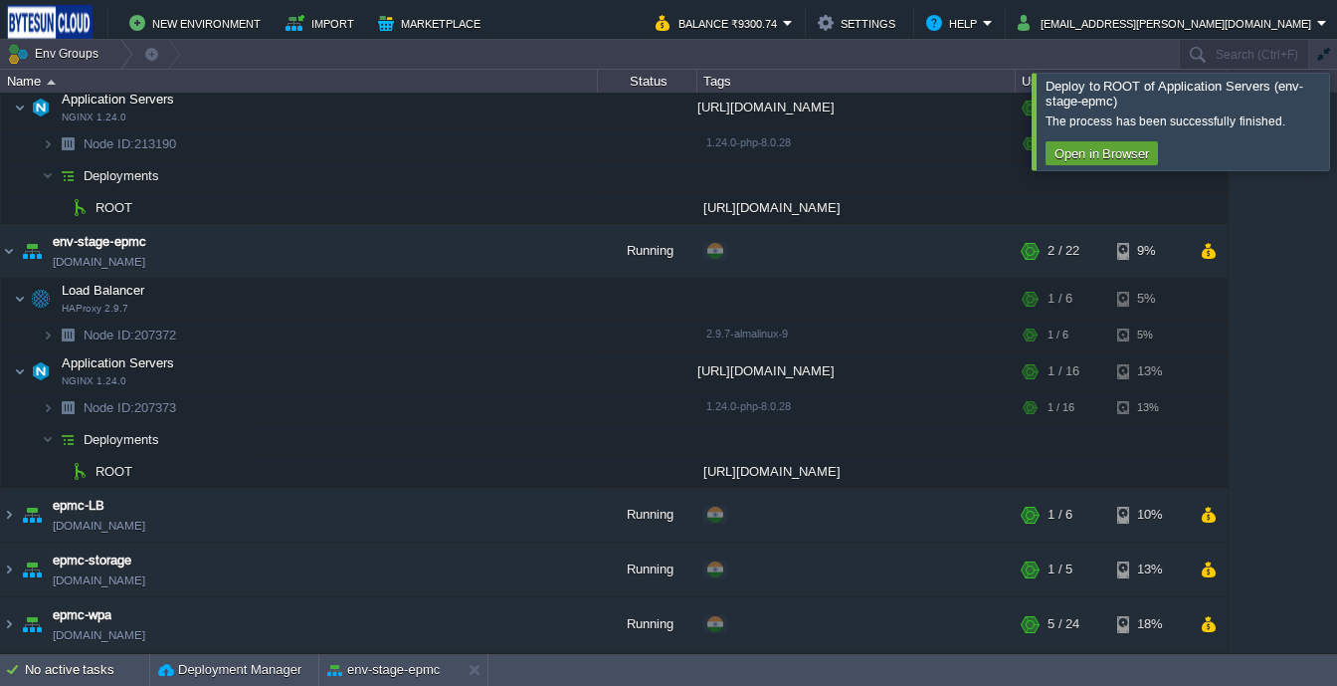
click at [1336, 101] on div at bounding box center [1361, 121] width 0 height 97
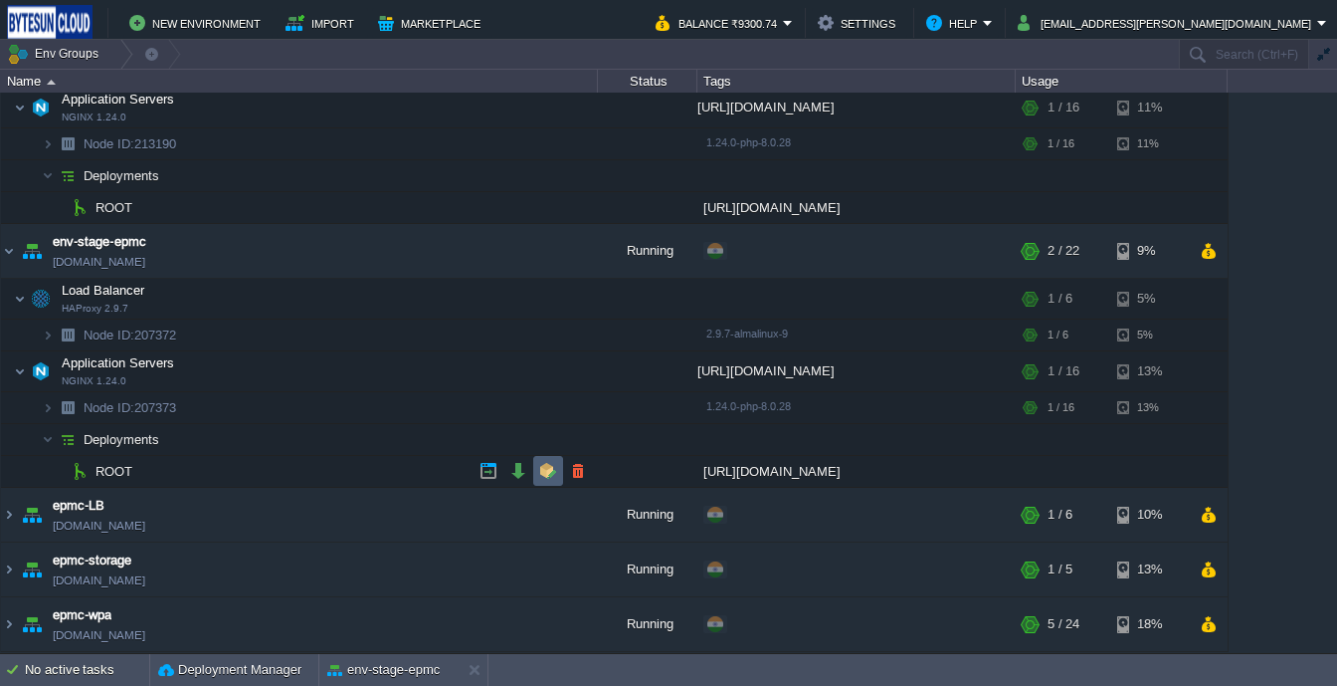
click at [549, 478] on button "button" at bounding box center [548, 471] width 18 height 18
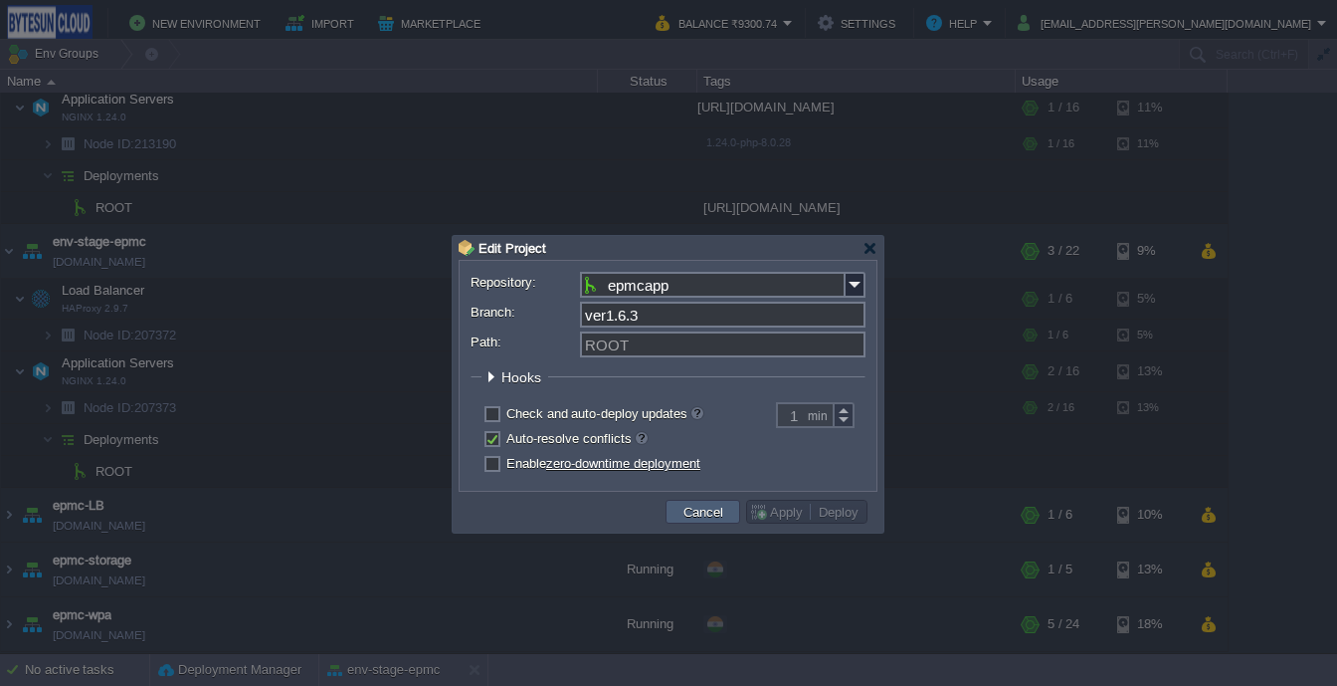
click at [683, 515] on button "Cancel" at bounding box center [704, 511] width 52 height 18
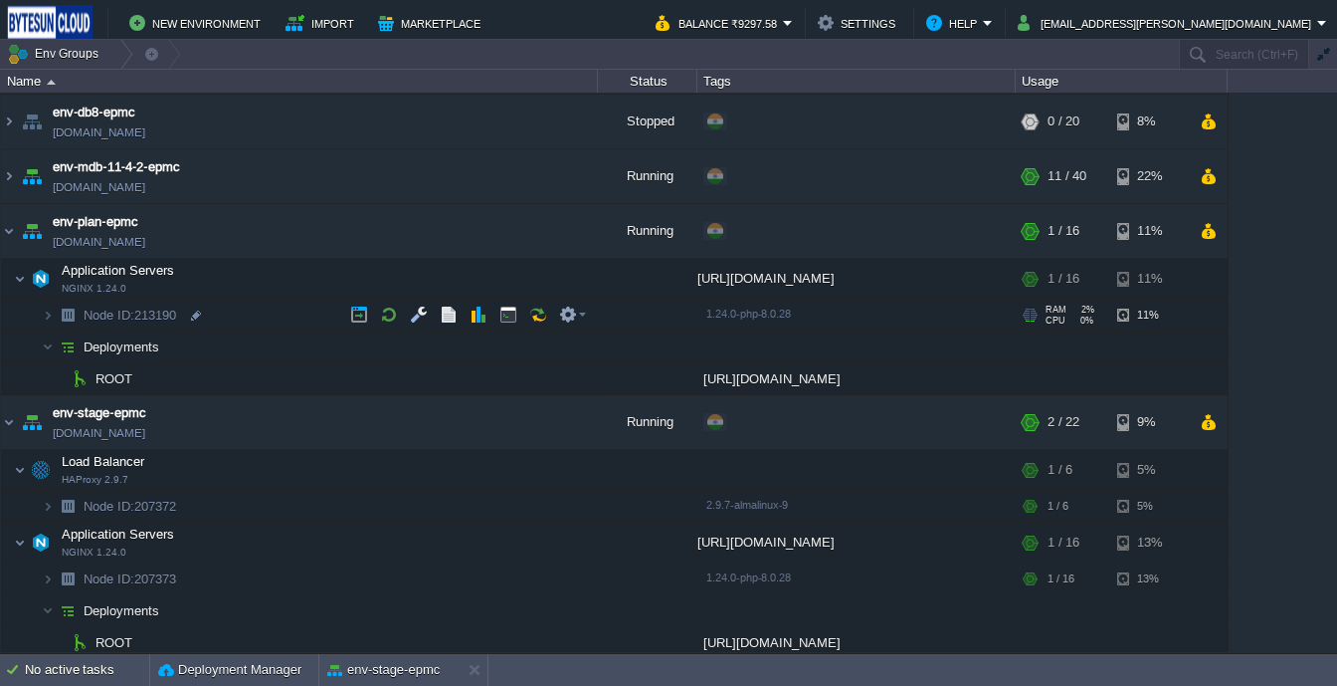
scroll to position [51, 0]
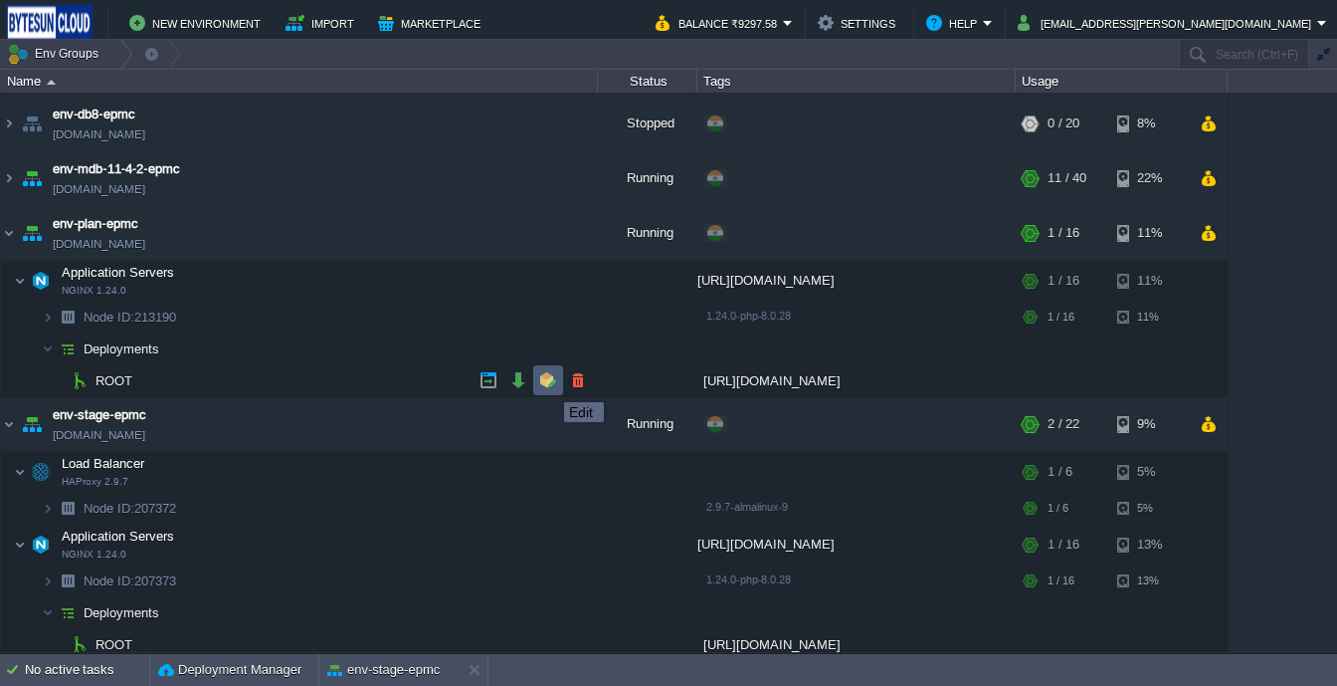
click at [549, 384] on button "button" at bounding box center [548, 380] width 18 height 18
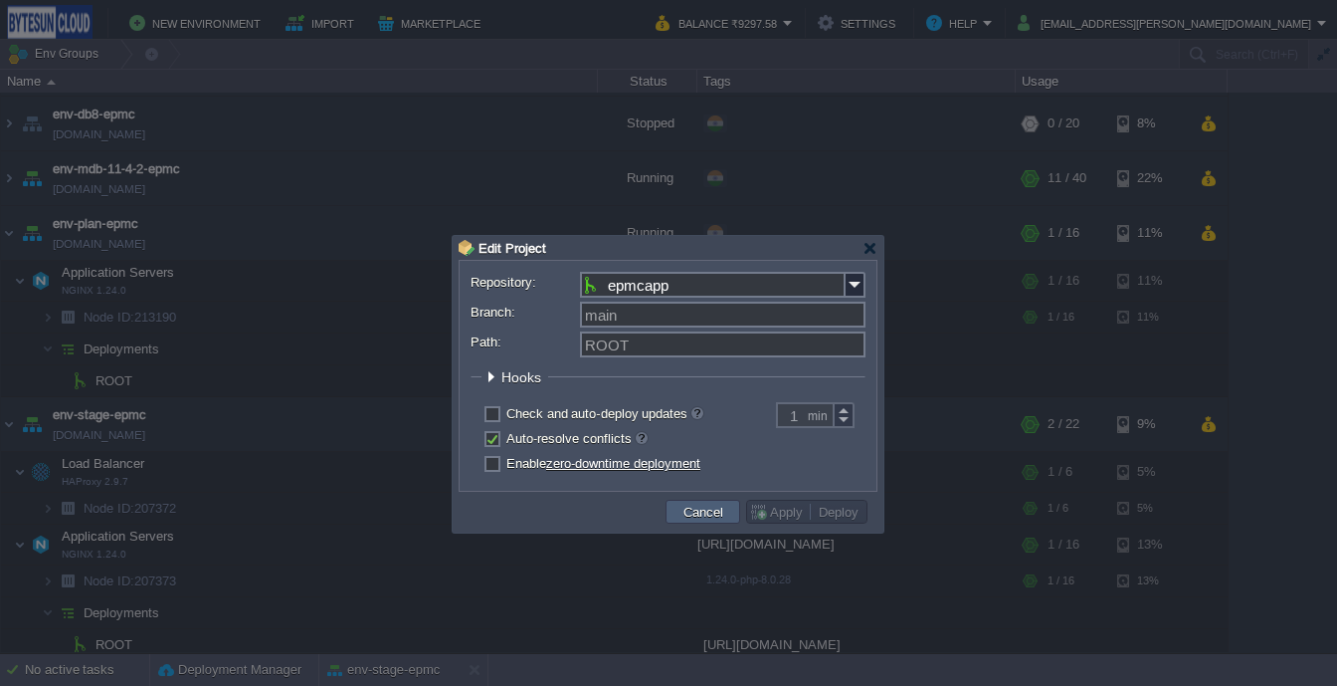
click at [714, 519] on button "Cancel" at bounding box center [704, 511] width 52 height 18
